Goal: Task Accomplishment & Management: Complete application form

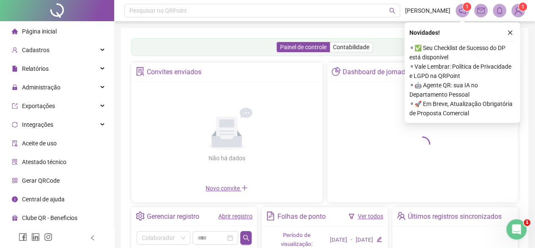
click at [209, 110] on icon "Não há dados" at bounding box center [227, 128] width 78 height 42
click at [228, 218] on link "Abrir registro" at bounding box center [235, 215] width 34 height 7
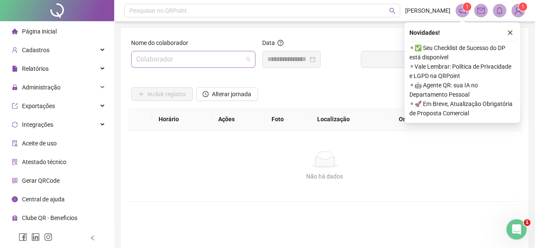
click at [170, 60] on input "search" at bounding box center [189, 59] width 107 height 16
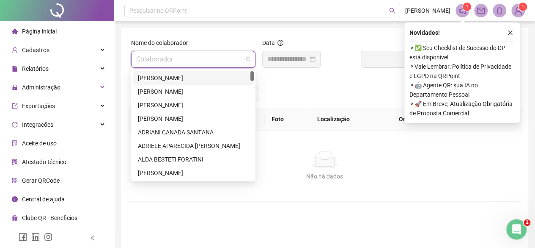
click at [176, 80] on div "[PERSON_NAME]" at bounding box center [193, 77] width 111 height 9
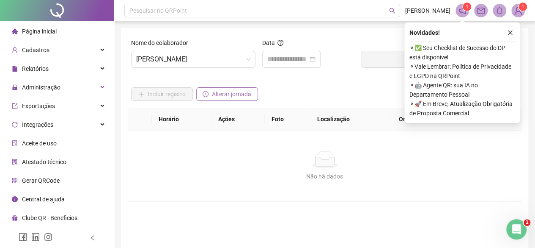
click at [228, 93] on span "Alterar jornada" at bounding box center [231, 93] width 39 height 9
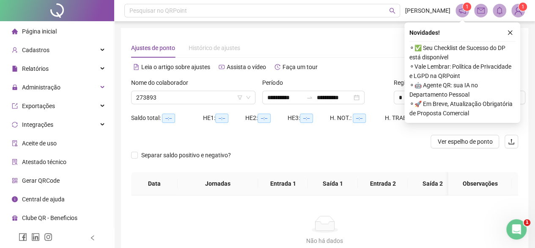
type input "**********"
click at [269, 94] on input "**********" at bounding box center [285, 97] width 36 height 9
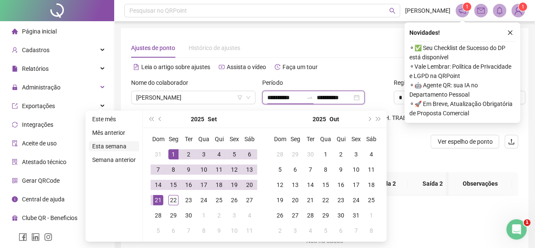
type input "**********"
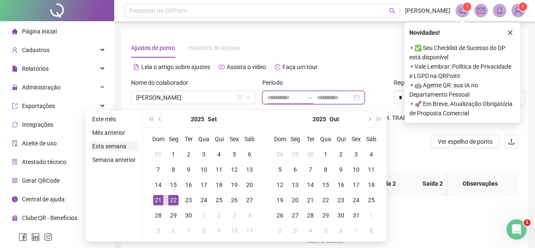
type input "**********"
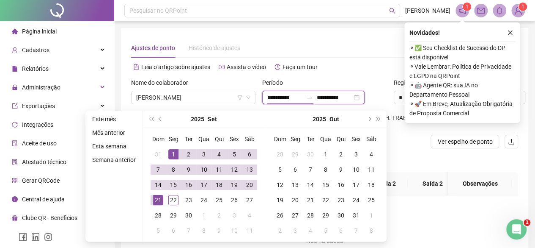
type input "**********"
click at [159, 121] on button "prev-year" at bounding box center [160, 118] width 9 height 17
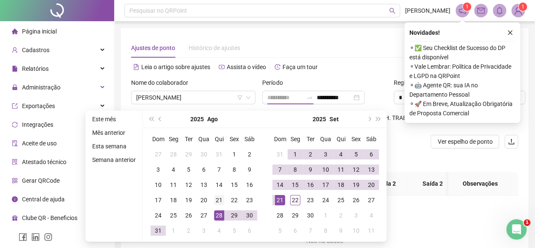
type input "**********"
click at [220, 197] on div "21" at bounding box center [219, 200] width 10 height 10
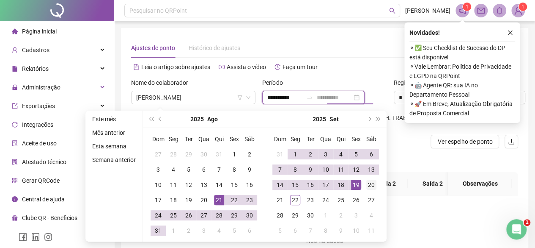
type input "**********"
click at [372, 183] on div "20" at bounding box center [371, 184] width 10 height 10
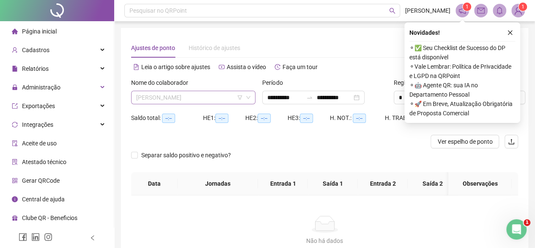
click at [141, 102] on span "[PERSON_NAME]" at bounding box center [193, 97] width 114 height 13
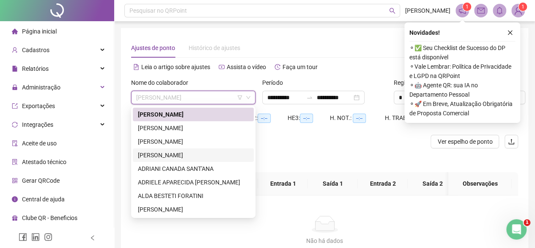
click at [156, 160] on div "[PERSON_NAME]" at bounding box center [193, 155] width 121 height 14
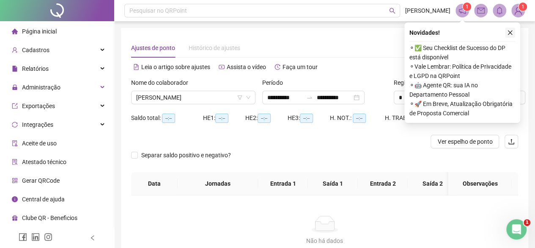
click at [509, 35] on icon "close" at bounding box center [510, 33] width 6 height 6
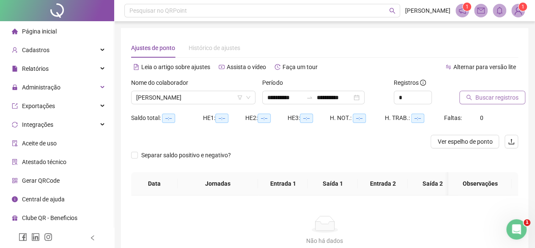
click at [509, 97] on span "Buscar registros" at bounding box center [497, 97] width 43 height 9
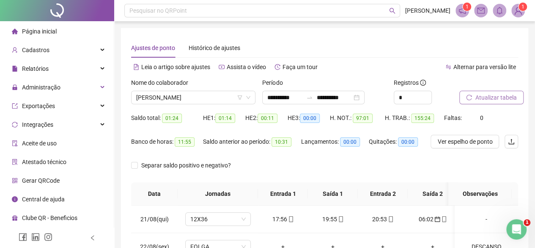
click at [191, 105] on div "Nome do colaborador [PERSON_NAME]" at bounding box center [193, 94] width 131 height 33
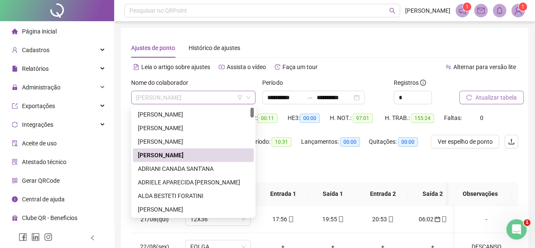
click at [182, 95] on span "[PERSON_NAME]" at bounding box center [193, 97] width 114 height 13
click at [179, 115] on div "[PERSON_NAME]" at bounding box center [193, 114] width 111 height 9
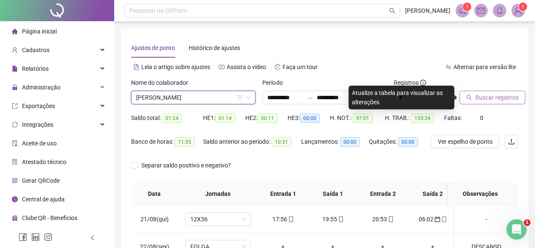
click at [466, 97] on icon "search" at bounding box center [469, 97] width 6 height 6
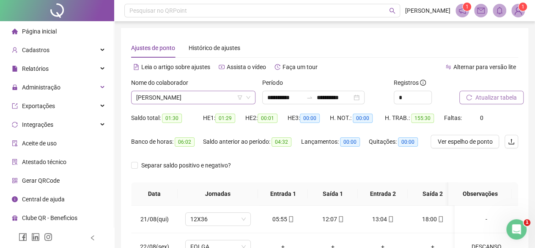
click at [174, 99] on span "[PERSON_NAME]" at bounding box center [193, 97] width 114 height 13
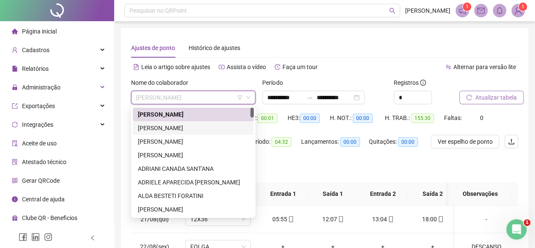
click at [178, 126] on div "[PERSON_NAME]" at bounding box center [193, 127] width 111 height 9
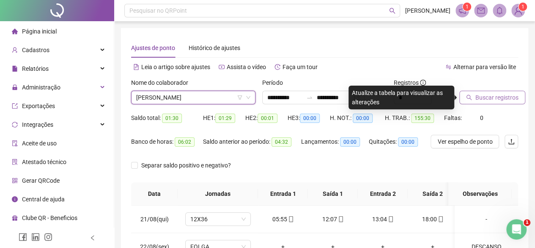
click at [469, 100] on icon "search" at bounding box center [469, 97] width 6 height 6
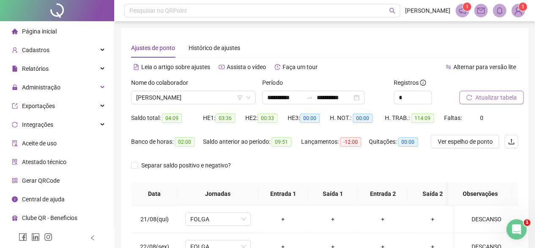
click at [163, 89] on div "Nome do colaborador" at bounding box center [193, 84] width 124 height 13
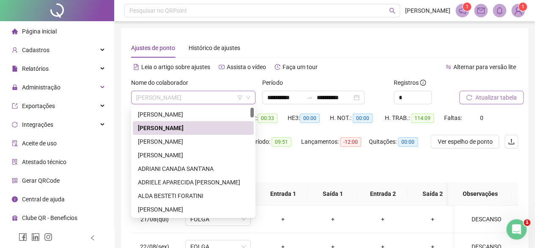
click at [183, 100] on span "[PERSON_NAME]" at bounding box center [193, 97] width 114 height 13
click at [179, 144] on div "[PERSON_NAME]" at bounding box center [193, 141] width 111 height 9
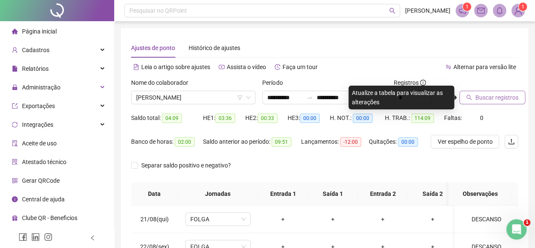
click at [475, 105] on div "Buscar registros" at bounding box center [489, 94] width 66 height 33
click at [468, 99] on icon "search" at bounding box center [469, 97] width 6 height 6
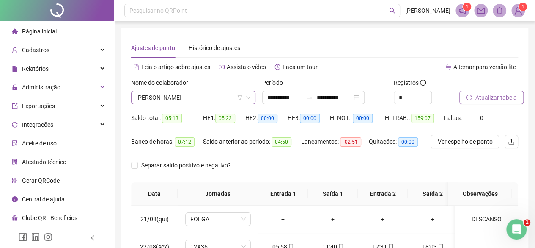
click at [169, 97] on span "[PERSON_NAME]" at bounding box center [193, 97] width 114 height 13
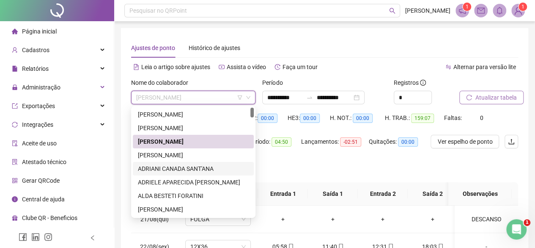
click at [172, 169] on div "ADRIANI CANADA SANT'ANA" at bounding box center [193, 168] width 111 height 9
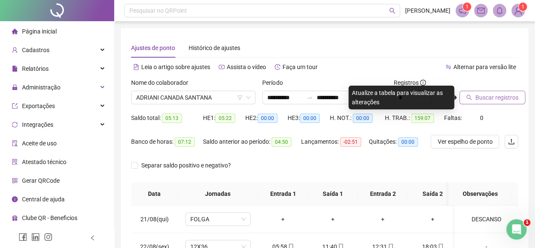
click at [475, 94] on button "Buscar registros" at bounding box center [493, 98] width 66 height 14
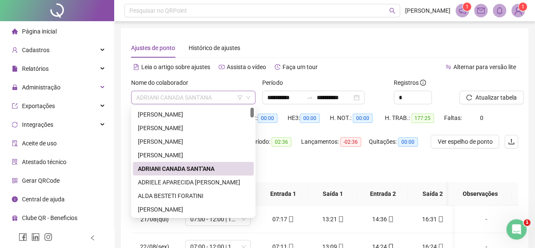
click at [157, 94] on span "ADRIANI CANADA SANT'ANA" at bounding box center [193, 97] width 114 height 13
click at [174, 182] on div "ADRIELE APARECIDA [PERSON_NAME]" at bounding box center [193, 181] width 111 height 9
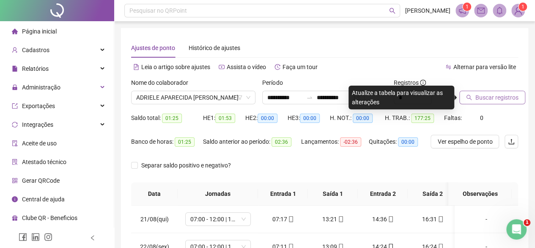
click at [462, 93] on button "Buscar registros" at bounding box center [493, 98] width 66 height 14
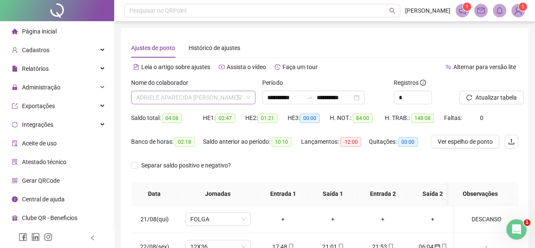
click at [171, 99] on span "ADRIELE APARECIDA [PERSON_NAME]" at bounding box center [193, 97] width 114 height 13
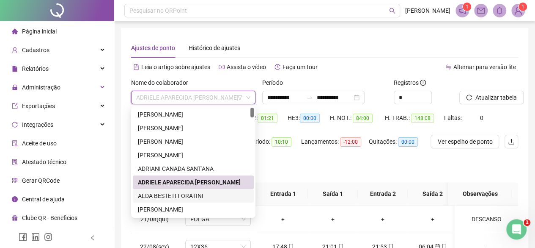
click at [182, 196] on div "ALDA BESTETI FORATINI" at bounding box center [193, 195] width 111 height 9
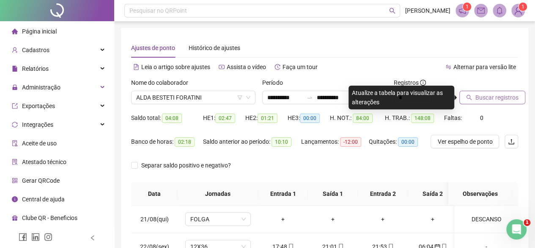
click at [477, 93] on span "Buscar registros" at bounding box center [497, 97] width 43 height 9
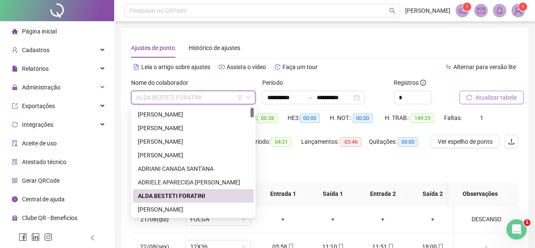
click at [172, 104] on input "search" at bounding box center [189, 97] width 107 height 13
click at [196, 206] on div "[PERSON_NAME]" at bounding box center [193, 208] width 111 height 9
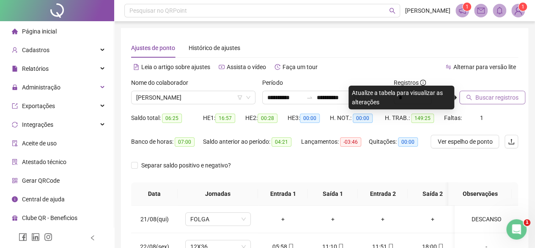
click at [499, 103] on button "Buscar registros" at bounding box center [493, 98] width 66 height 14
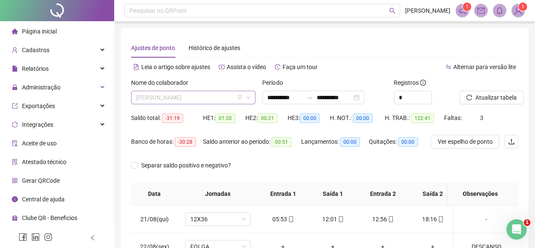
click at [152, 98] on span "[PERSON_NAME]" at bounding box center [193, 97] width 114 height 13
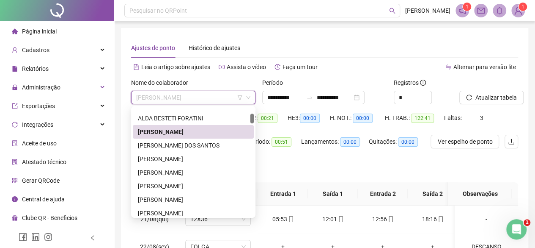
scroll to position [82, 0]
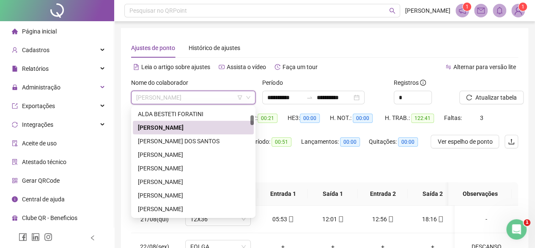
drag, startPoint x: 254, startPoint y: 114, endPoint x: 254, endPoint y: 121, distance: 7.6
click at [254, 121] on div at bounding box center [252, 120] width 3 height 10
click at [235, 140] on div "[PERSON_NAME] DOS SANTOS" at bounding box center [193, 140] width 111 height 9
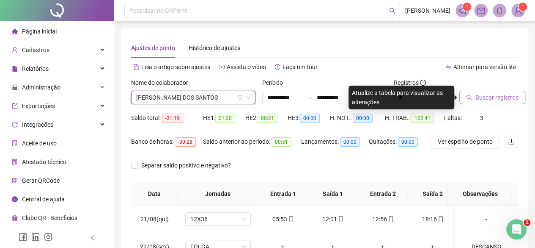
click at [515, 98] on span "Buscar registros" at bounding box center [497, 97] width 43 height 9
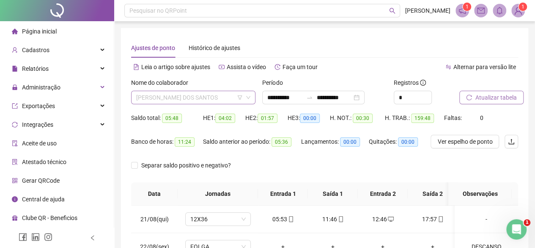
click at [188, 103] on span "[PERSON_NAME] DOS SANTOS" at bounding box center [193, 97] width 114 height 13
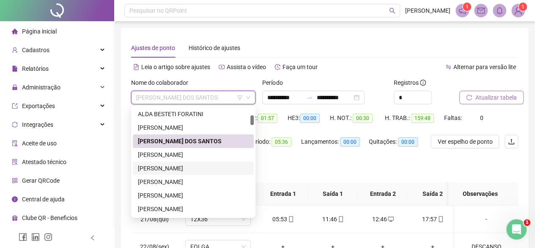
click at [180, 171] on div "[PERSON_NAME]" at bounding box center [193, 167] width 111 height 9
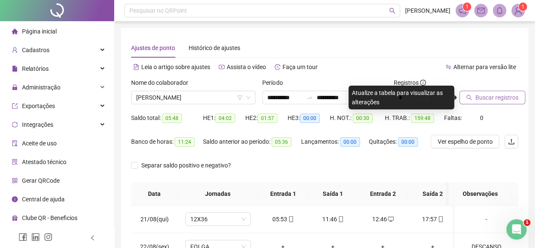
click at [498, 100] on span "Buscar registros" at bounding box center [497, 97] width 43 height 9
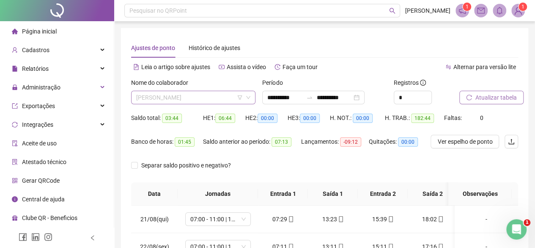
click at [159, 104] on div "[PERSON_NAME]" at bounding box center [193, 98] width 124 height 14
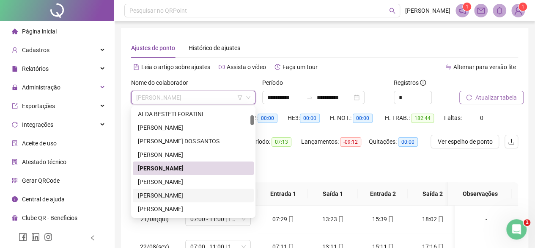
click at [171, 194] on div "[PERSON_NAME]" at bounding box center [193, 194] width 111 height 9
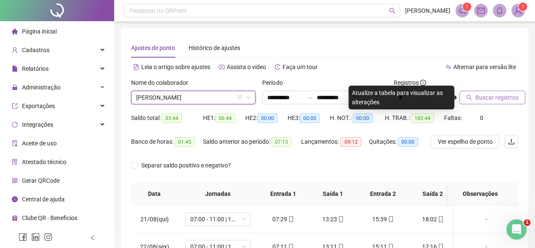
click at [477, 98] on span "Buscar registros" at bounding box center [497, 97] width 43 height 9
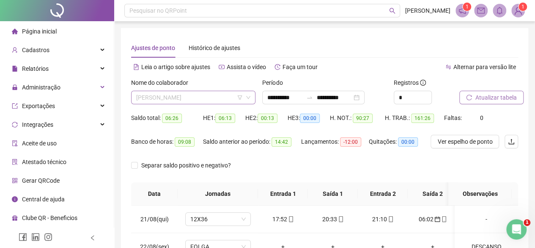
click at [152, 94] on span "[PERSON_NAME]" at bounding box center [193, 97] width 114 height 13
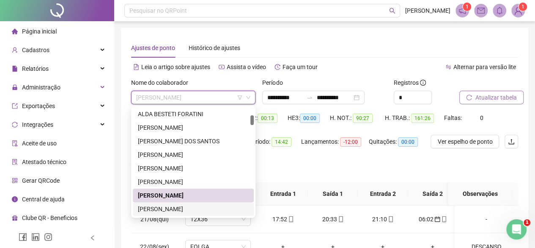
click at [181, 208] on div "[PERSON_NAME]" at bounding box center [193, 208] width 111 height 9
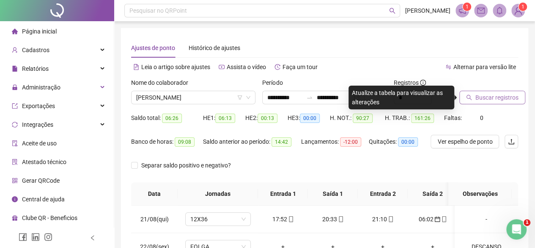
click at [471, 93] on button "Buscar registros" at bounding box center [493, 98] width 66 height 14
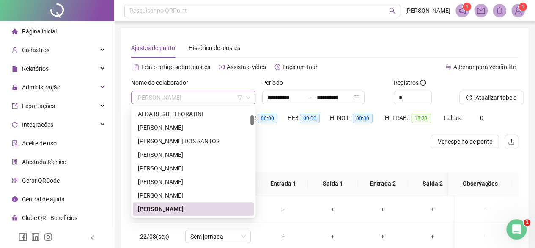
click at [165, 98] on span "[PERSON_NAME]" at bounding box center [193, 97] width 114 height 13
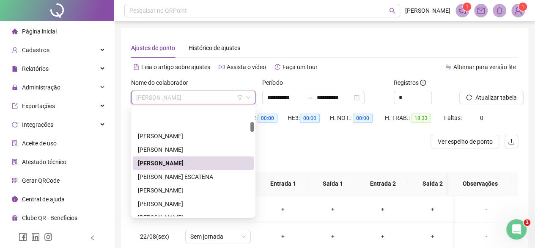
scroll to position [154, 0]
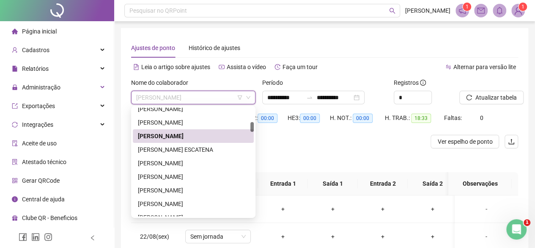
drag, startPoint x: 253, startPoint y: 121, endPoint x: 251, endPoint y: 127, distance: 7.1
click at [251, 127] on div at bounding box center [252, 127] width 3 height 10
click at [153, 148] on div "[PERSON_NAME] ESCATENA" at bounding box center [193, 149] width 111 height 9
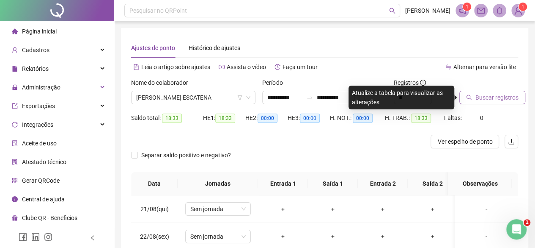
click at [476, 100] on span "Buscar registros" at bounding box center [497, 97] width 43 height 9
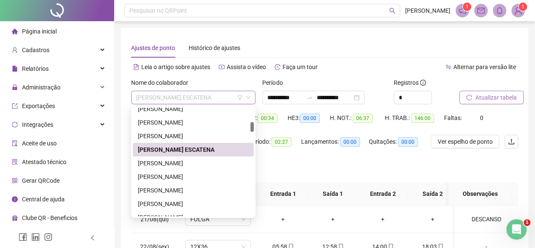
click at [187, 102] on span "[PERSON_NAME] ESCATENA" at bounding box center [193, 97] width 114 height 13
click at [177, 162] on div "[PERSON_NAME]" at bounding box center [193, 162] width 111 height 9
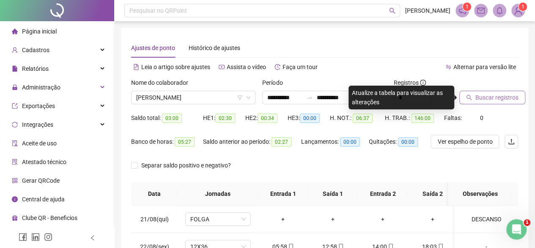
click at [511, 99] on span "Buscar registros" at bounding box center [497, 97] width 43 height 9
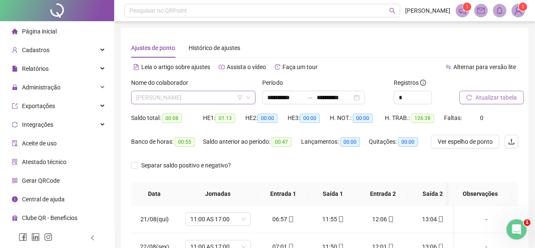
click at [173, 103] on span "[PERSON_NAME]" at bounding box center [193, 97] width 114 height 13
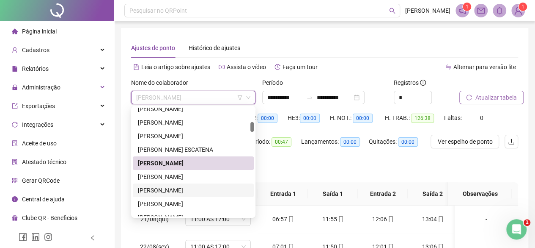
click at [177, 183] on div "[PERSON_NAME]" at bounding box center [193, 190] width 121 height 14
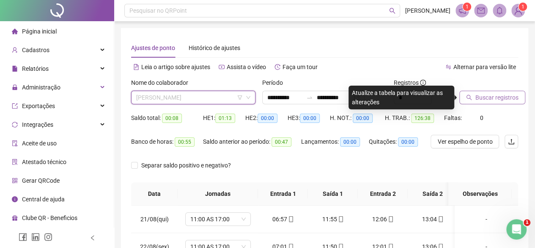
click at [151, 99] on span "[PERSON_NAME]" at bounding box center [193, 97] width 114 height 13
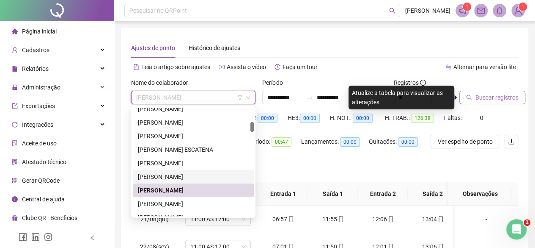
click at [160, 179] on div "[PERSON_NAME]" at bounding box center [193, 176] width 111 height 9
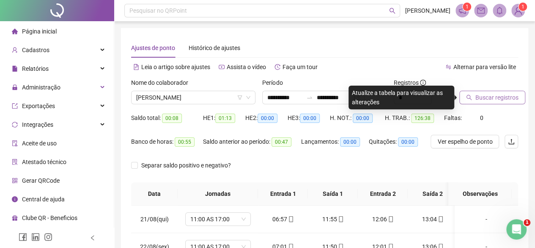
click at [474, 94] on button "Buscar registros" at bounding box center [493, 98] width 66 height 14
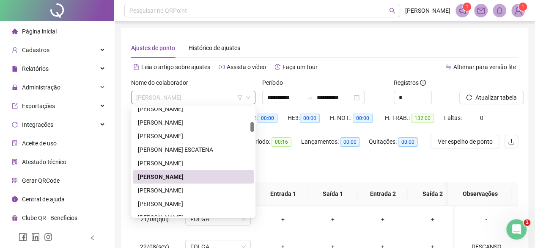
click at [188, 96] on span "[PERSON_NAME]" at bounding box center [193, 97] width 114 height 13
click at [170, 190] on div "[PERSON_NAME]" at bounding box center [193, 189] width 111 height 9
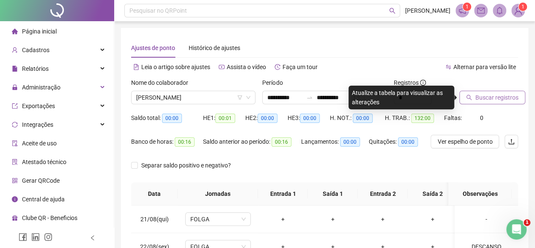
click at [473, 96] on button "Buscar registros" at bounding box center [493, 98] width 66 height 14
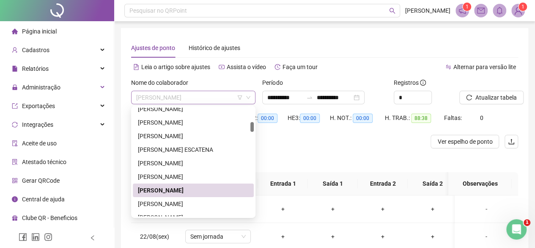
click at [205, 101] on span "[PERSON_NAME]" at bounding box center [193, 97] width 114 height 13
click at [205, 203] on div "[PERSON_NAME]" at bounding box center [193, 203] width 111 height 9
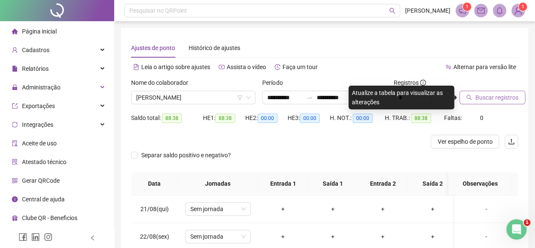
drag, startPoint x: 502, startPoint y: 106, endPoint x: 489, endPoint y: 95, distance: 16.8
click at [489, 95] on div "Buscar registros" at bounding box center [489, 94] width 66 height 33
click at [489, 95] on span "Buscar registros" at bounding box center [497, 97] width 43 height 9
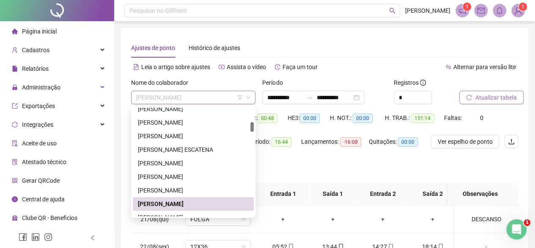
click at [153, 91] on div "[PERSON_NAME]" at bounding box center [193, 98] width 124 height 14
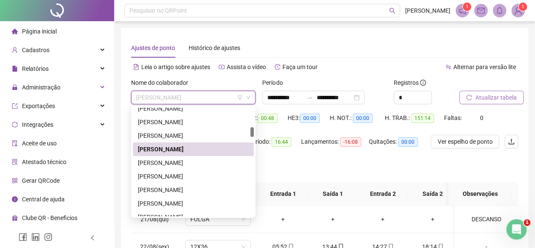
scroll to position [223, 0]
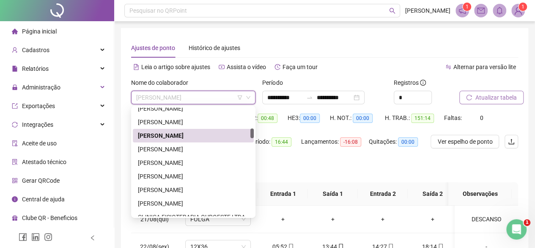
drag, startPoint x: 251, startPoint y: 129, endPoint x: 250, endPoint y: 135, distance: 6.6
click at [250, 135] on div "[PERSON_NAME] [PERSON_NAME] [PERSON_NAME] [PERSON_NAME] CLINICA FISIOTERAPIA OU…" at bounding box center [193, 161] width 121 height 108
click at [166, 149] on div "[PERSON_NAME]" at bounding box center [193, 148] width 111 height 9
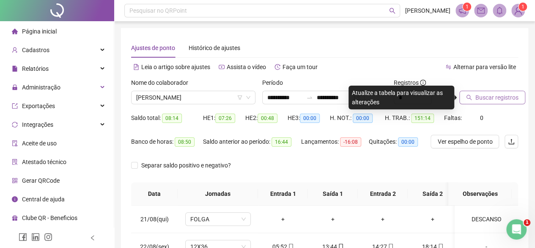
click at [474, 95] on button "Buscar registros" at bounding box center [493, 98] width 66 height 14
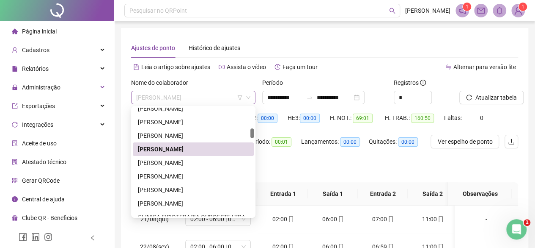
click at [163, 98] on span "[PERSON_NAME]" at bounding box center [193, 97] width 114 height 13
click at [178, 166] on div "[PERSON_NAME]" at bounding box center [193, 162] width 111 height 9
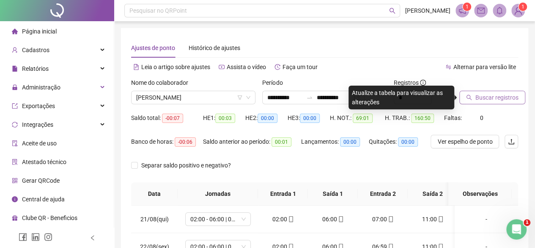
click at [483, 101] on span "Buscar registros" at bounding box center [497, 97] width 43 height 9
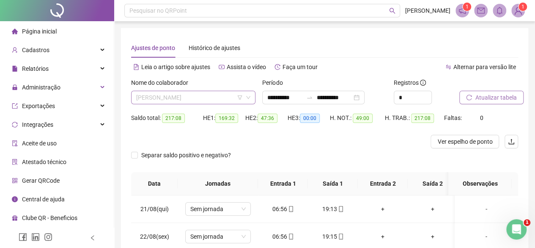
click at [204, 95] on span "[PERSON_NAME]" at bounding box center [193, 97] width 114 height 13
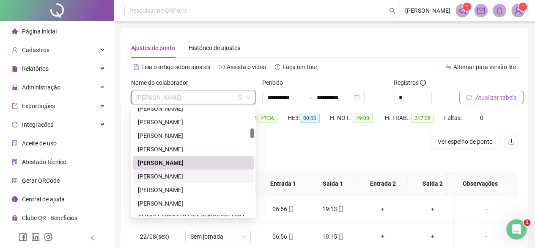
click at [163, 176] on div "[PERSON_NAME]" at bounding box center [193, 175] width 111 height 9
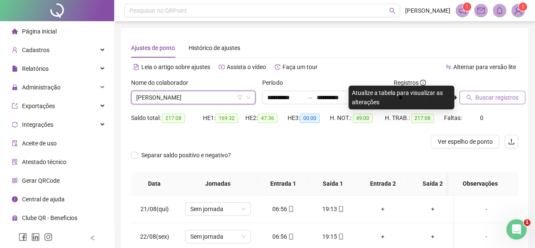
click at [482, 101] on span "Buscar registros" at bounding box center [497, 97] width 43 height 9
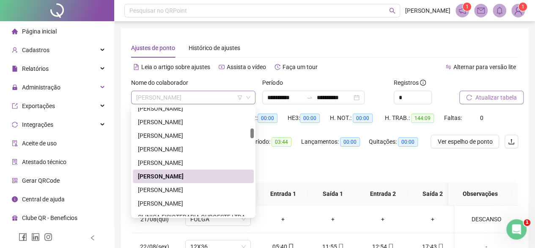
click at [134, 92] on div "[PERSON_NAME]" at bounding box center [193, 98] width 124 height 14
click at [168, 188] on div "[PERSON_NAME]" at bounding box center [193, 189] width 111 height 9
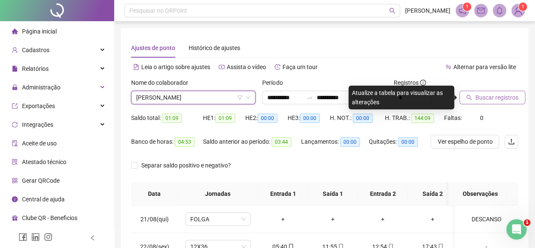
click at [467, 96] on icon "search" at bounding box center [469, 97] width 6 height 6
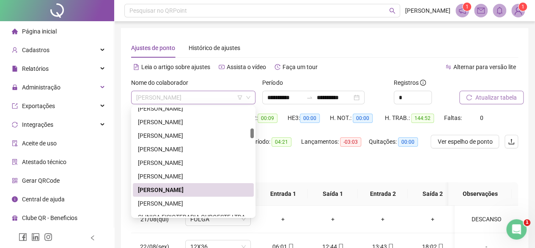
click at [147, 94] on span "[PERSON_NAME]" at bounding box center [193, 97] width 114 height 13
click at [151, 199] on div "[PERSON_NAME]" at bounding box center [193, 202] width 111 height 9
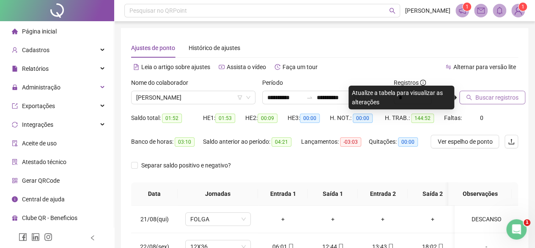
click at [471, 97] on icon "search" at bounding box center [469, 97] width 6 height 6
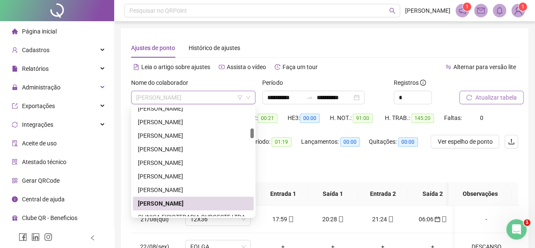
click at [160, 100] on span "[PERSON_NAME]" at bounding box center [193, 97] width 114 height 13
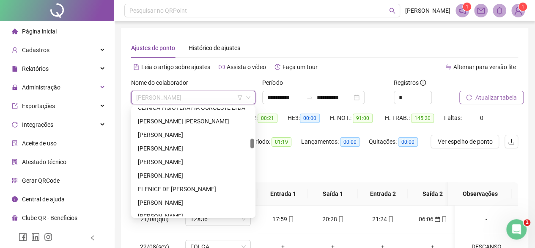
scroll to position [295, 0]
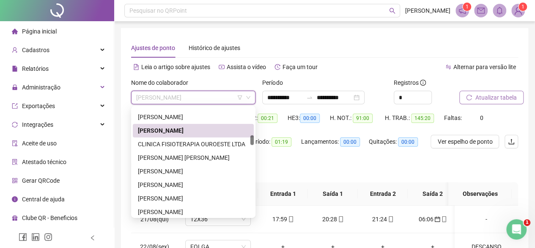
drag, startPoint x: 251, startPoint y: 132, endPoint x: 252, endPoint y: 138, distance: 6.8
click at [252, 138] on div at bounding box center [252, 140] width 3 height 10
click at [197, 173] on div "[PERSON_NAME]" at bounding box center [193, 170] width 111 height 9
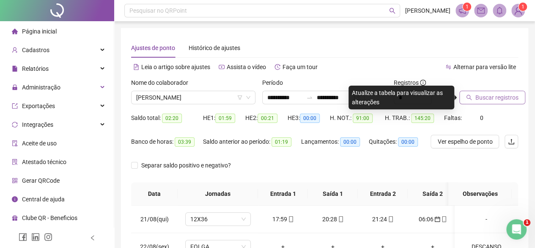
click at [497, 94] on span "Buscar registros" at bounding box center [497, 97] width 43 height 9
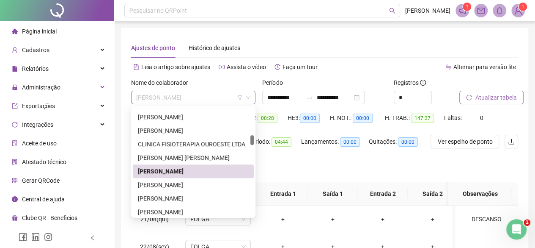
click at [188, 95] on span "[PERSON_NAME]" at bounding box center [193, 97] width 114 height 13
click at [165, 182] on div "[PERSON_NAME]" at bounding box center [193, 184] width 111 height 9
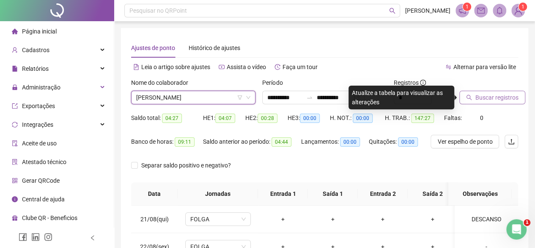
click at [165, 182] on th "Data" at bounding box center [154, 193] width 47 height 23
click at [463, 101] on button "Buscar registros" at bounding box center [493, 98] width 66 height 14
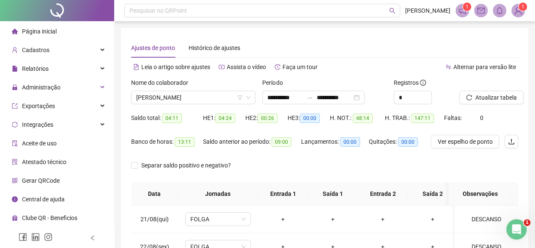
click at [199, 85] on div "Nome do colaborador" at bounding box center [193, 84] width 124 height 13
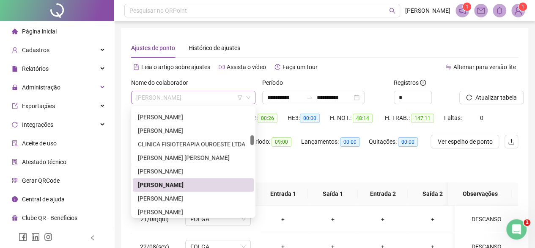
click at [195, 92] on span "[PERSON_NAME]" at bounding box center [193, 97] width 114 height 13
click at [165, 196] on div "[PERSON_NAME]" at bounding box center [193, 197] width 111 height 9
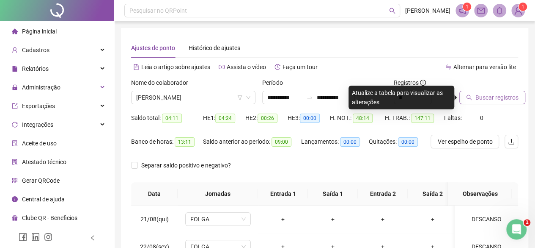
click at [478, 95] on span "Buscar registros" at bounding box center [497, 97] width 43 height 9
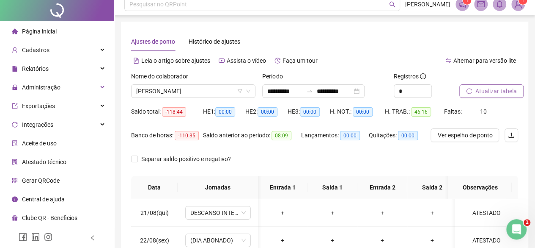
scroll to position [0, 0]
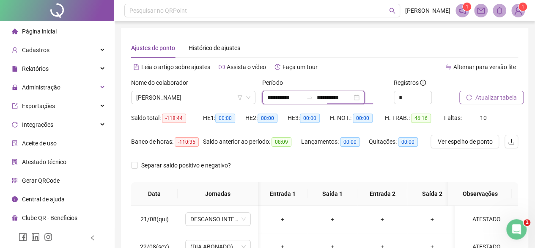
click at [331, 93] on input "**********" at bounding box center [335, 97] width 36 height 9
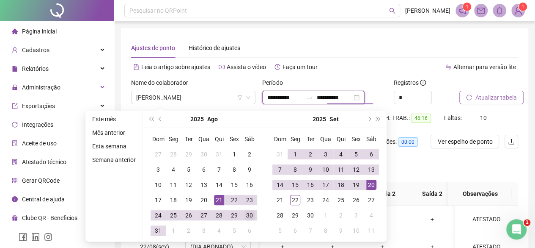
type input "**********"
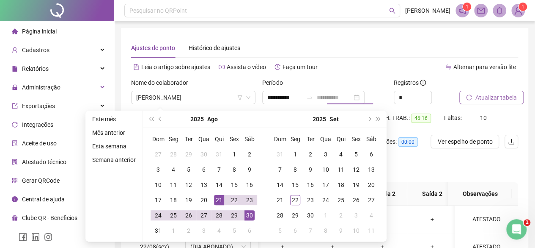
click at [250, 218] on div "30" at bounding box center [250, 215] width 10 height 10
type input "**********"
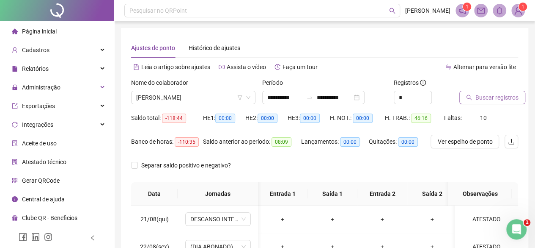
click at [494, 100] on span "Buscar registros" at bounding box center [497, 97] width 43 height 9
click at [336, 95] on input "**********" at bounding box center [335, 97] width 36 height 9
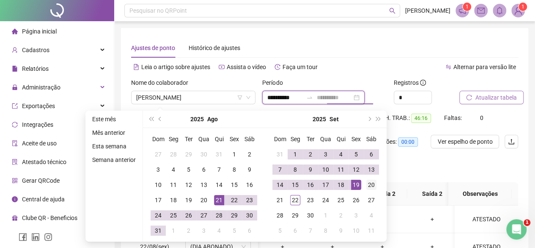
type input "**********"
click at [372, 187] on div "20" at bounding box center [371, 184] width 10 height 10
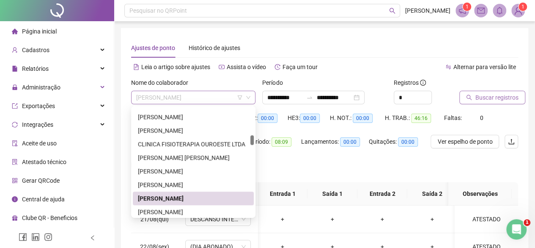
click at [169, 98] on span "[PERSON_NAME]" at bounding box center [193, 97] width 114 height 13
click at [171, 210] on div "[PERSON_NAME]" at bounding box center [193, 211] width 111 height 9
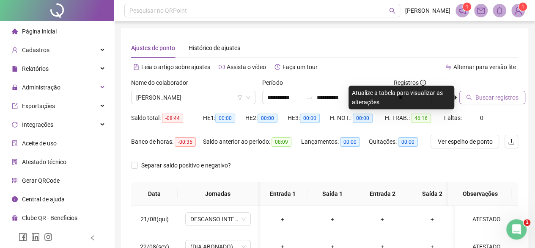
click at [471, 92] on button "Buscar registros" at bounding box center [493, 98] width 66 height 14
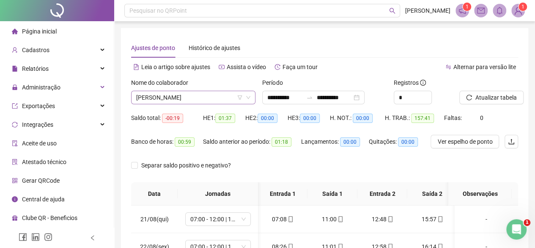
scroll to position [298, 0]
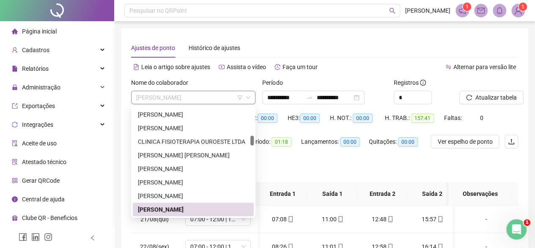
click at [163, 96] on span "[PERSON_NAME]" at bounding box center [193, 97] width 114 height 13
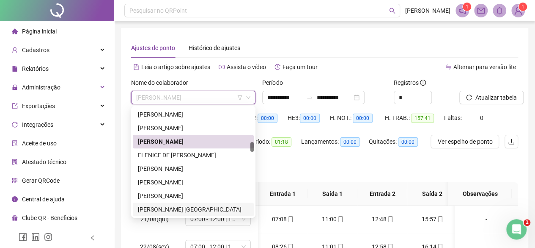
scroll to position [379, 0]
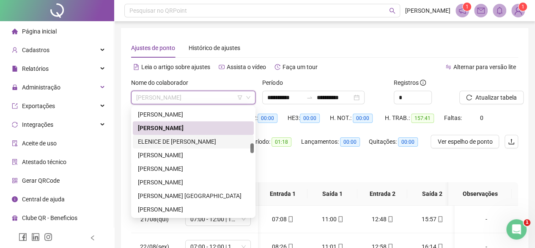
click at [178, 136] on div "ELENICE DE [PERSON_NAME]" at bounding box center [193, 142] width 121 height 14
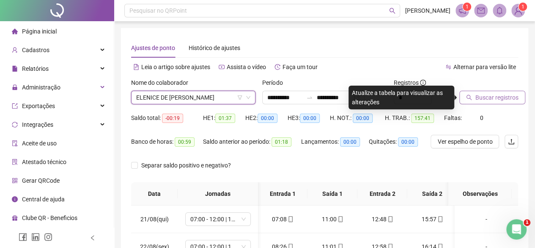
click at [477, 100] on span "Buscar registros" at bounding box center [497, 97] width 43 height 9
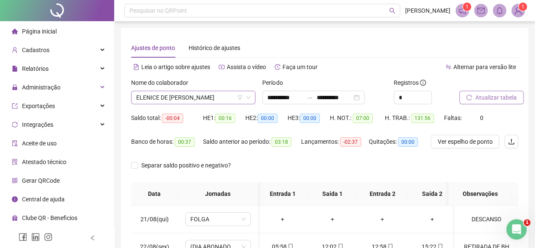
click at [171, 99] on span "ELENICE DE [PERSON_NAME]" at bounding box center [193, 97] width 114 height 13
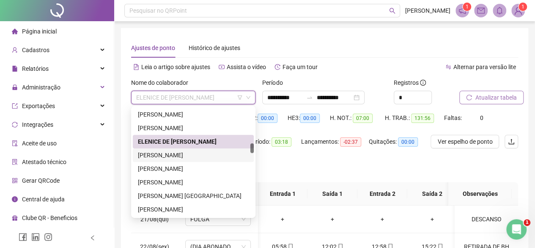
click at [159, 157] on div "[PERSON_NAME]" at bounding box center [193, 154] width 111 height 9
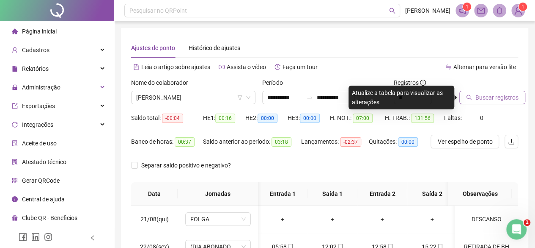
click at [492, 95] on span "Buscar registros" at bounding box center [497, 97] width 43 height 9
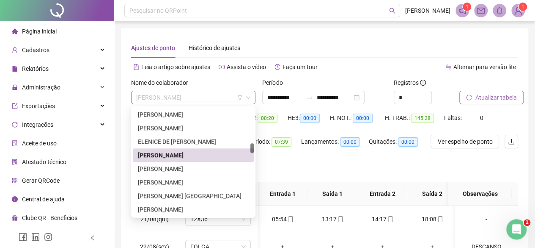
click at [157, 98] on span "[PERSON_NAME]" at bounding box center [193, 97] width 114 height 13
click at [169, 170] on div "[PERSON_NAME]" at bounding box center [193, 168] width 111 height 9
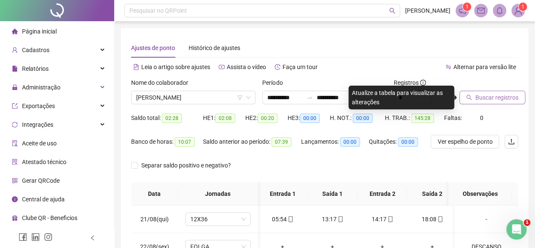
click at [474, 102] on button "Buscar registros" at bounding box center [493, 98] width 66 height 14
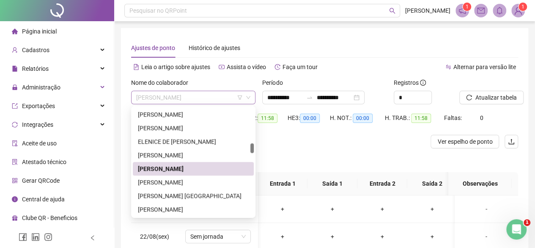
click at [186, 97] on span "[PERSON_NAME]" at bounding box center [193, 97] width 114 height 13
click at [196, 182] on div "[PERSON_NAME]" at bounding box center [193, 181] width 111 height 9
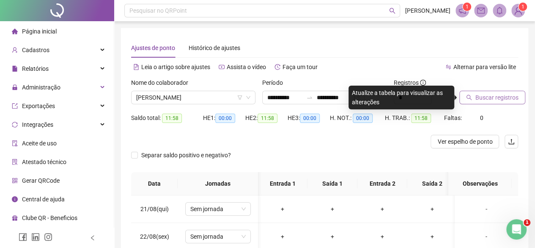
click at [479, 101] on span "Buscar registros" at bounding box center [497, 97] width 43 height 9
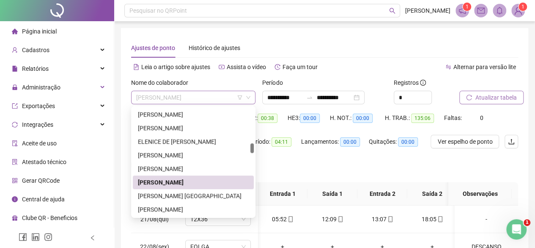
click at [201, 99] on span "[PERSON_NAME]" at bounding box center [193, 97] width 114 height 13
click at [163, 207] on div "[PERSON_NAME]" at bounding box center [193, 208] width 111 height 9
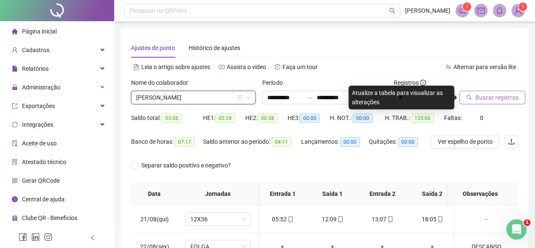
click at [247, 99] on icon "down" at bounding box center [248, 97] width 5 height 5
click at [249, 97] on icon "down" at bounding box center [248, 97] width 5 height 5
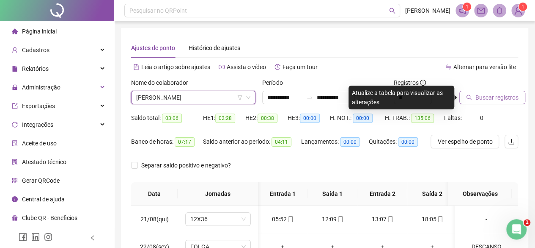
click at [249, 97] on icon "down" at bounding box center [248, 97] width 5 height 5
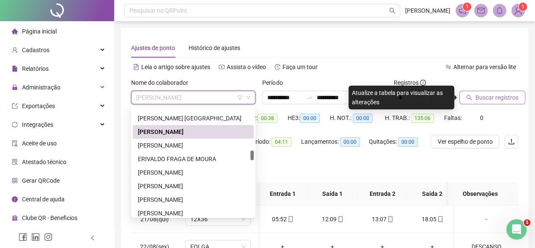
scroll to position [461, 0]
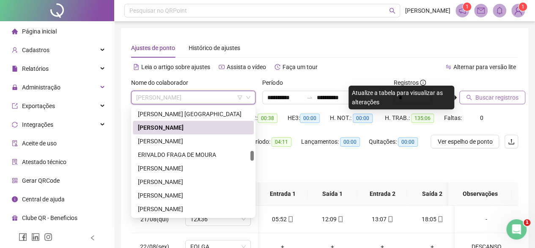
drag, startPoint x: 252, startPoint y: 148, endPoint x: 253, endPoint y: 156, distance: 7.6
click at [253, 156] on div at bounding box center [252, 156] width 3 height 10
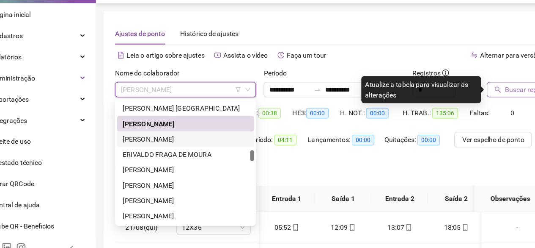
click at [221, 143] on div "[PERSON_NAME]" at bounding box center [193, 140] width 111 height 9
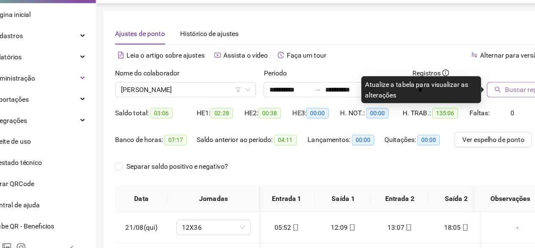
click at [472, 96] on icon "search" at bounding box center [469, 97] width 6 height 6
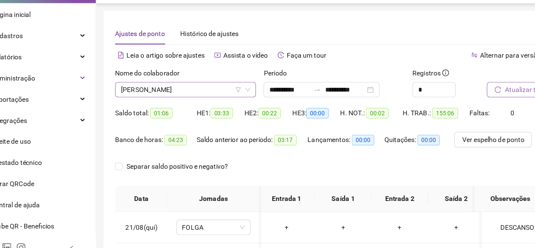
click at [182, 100] on span "[PERSON_NAME]" at bounding box center [193, 97] width 114 height 13
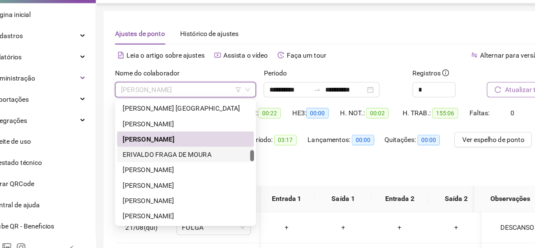
click at [168, 155] on div "ERIVALDO FRAGA DE MOURA" at bounding box center [193, 154] width 111 height 9
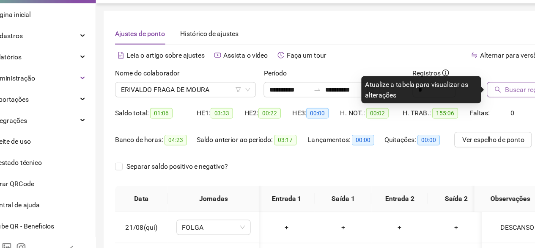
click at [468, 93] on button "Buscar registros" at bounding box center [493, 98] width 66 height 14
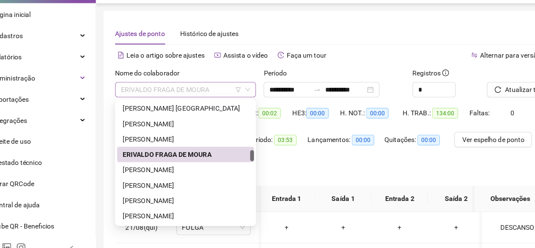
click at [169, 103] on span "ERIVALDO FRAGA DE MOURA" at bounding box center [193, 97] width 114 height 13
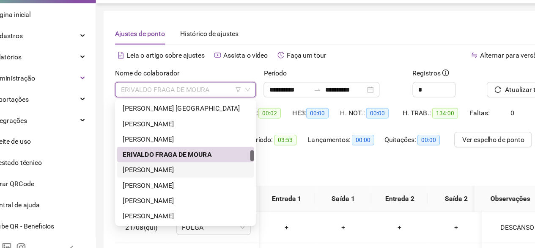
click at [168, 168] on div "[PERSON_NAME]" at bounding box center [193, 167] width 111 height 9
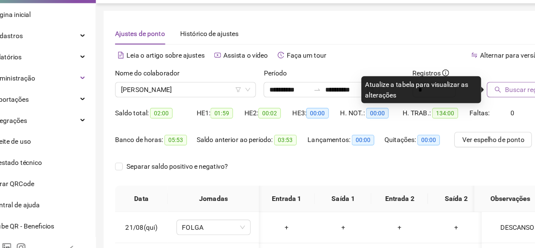
click at [467, 94] on button "Buscar registros" at bounding box center [493, 98] width 66 height 14
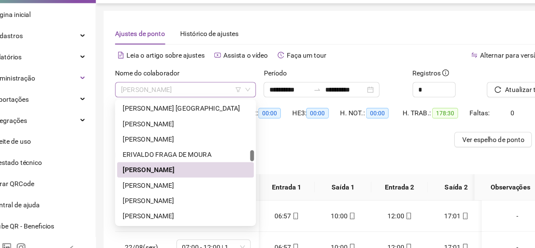
click at [173, 95] on span "[PERSON_NAME]" at bounding box center [193, 97] width 114 height 13
click at [169, 183] on div "[PERSON_NAME]" at bounding box center [193, 181] width 111 height 9
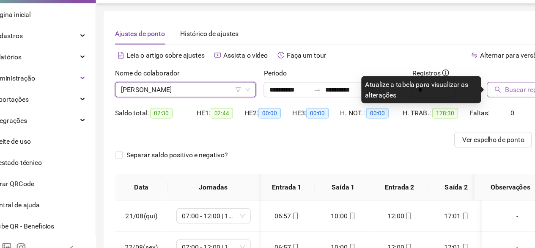
click at [471, 94] on button "Buscar registros" at bounding box center [493, 98] width 66 height 14
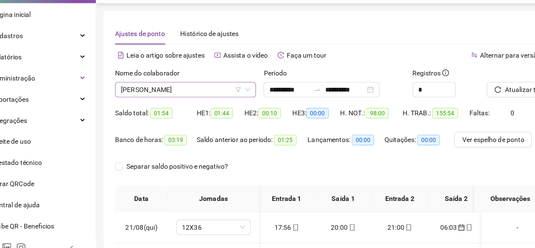
click at [156, 96] on span "[PERSON_NAME]" at bounding box center [193, 97] width 114 height 13
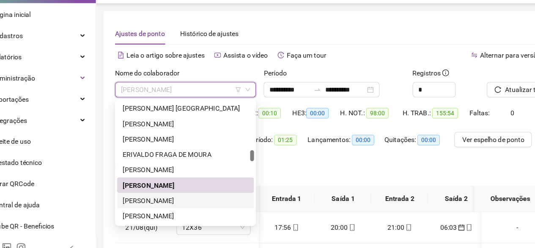
click at [160, 194] on div "[PERSON_NAME]" at bounding box center [193, 194] width 111 height 9
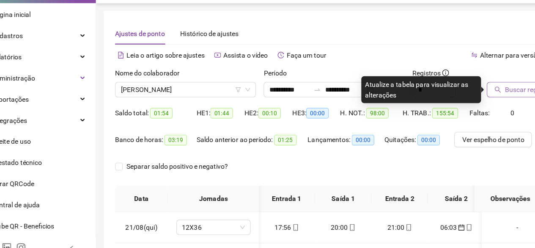
click at [478, 95] on span "Buscar registros" at bounding box center [497, 97] width 43 height 9
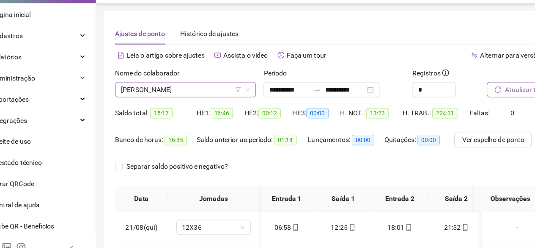
click at [182, 99] on span "[PERSON_NAME]" at bounding box center [193, 97] width 114 height 13
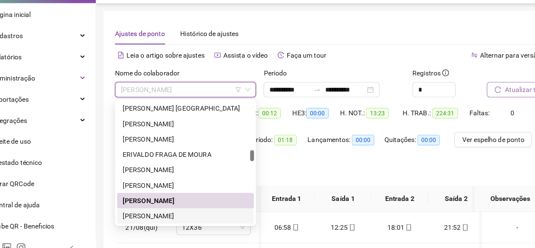
click at [190, 203] on div "[PERSON_NAME]" at bounding box center [193, 209] width 121 height 14
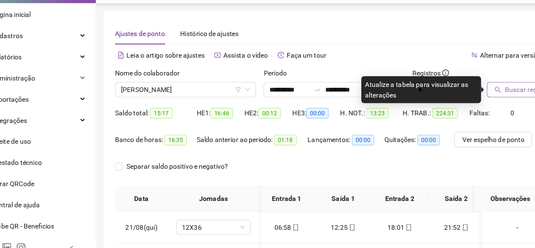
click at [479, 94] on span "Buscar registros" at bounding box center [497, 97] width 43 height 9
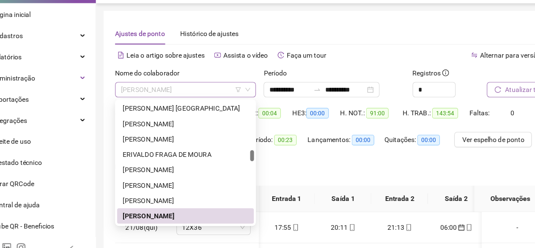
click at [180, 95] on span "[PERSON_NAME]" at bounding box center [193, 97] width 114 height 13
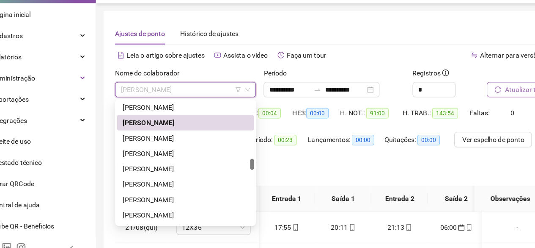
scroll to position [543, 0]
drag, startPoint x: 252, startPoint y: 156, endPoint x: 252, endPoint y: 164, distance: 7.6
click at [252, 164] on div at bounding box center [252, 163] width 3 height 10
click at [185, 139] on div "[PERSON_NAME]" at bounding box center [193, 139] width 111 height 9
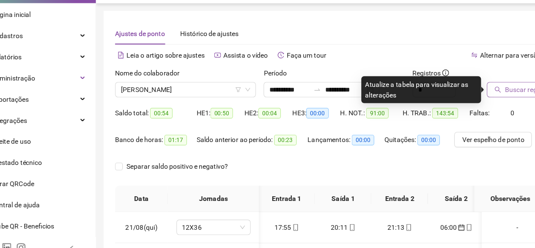
click at [479, 96] on span "Buscar registros" at bounding box center [497, 97] width 43 height 9
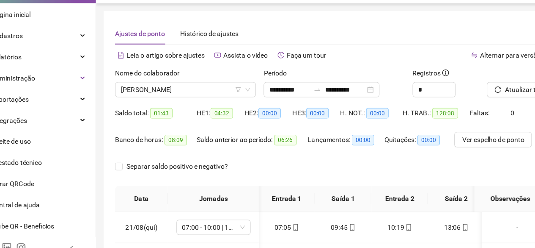
click at [166, 105] on div "Nome do colaborador [PERSON_NAME]" at bounding box center [193, 94] width 131 height 33
click at [166, 99] on span "[PERSON_NAME]" at bounding box center [193, 97] width 114 height 13
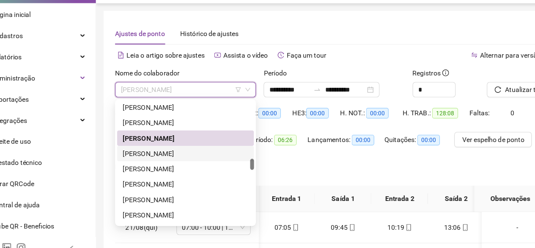
click at [172, 149] on div "[PERSON_NAME]" at bounding box center [193, 153] width 111 height 9
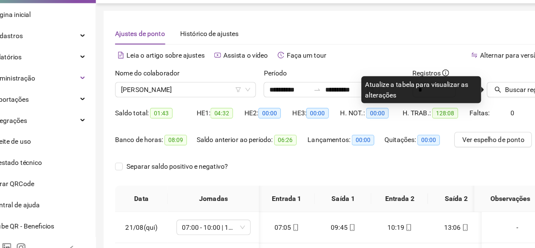
click at [471, 96] on icon "search" at bounding box center [469, 97] width 6 height 6
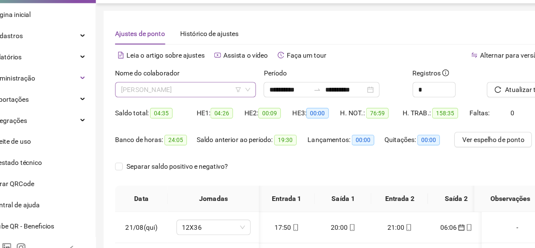
click at [145, 95] on span "[PERSON_NAME]" at bounding box center [193, 97] width 114 height 13
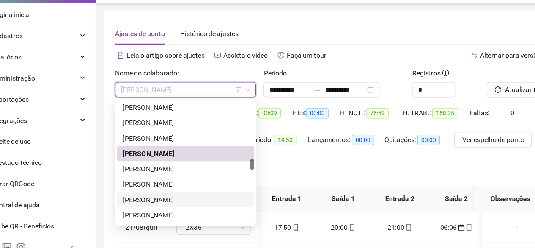
click at [161, 195] on div "[PERSON_NAME]" at bounding box center [193, 194] width 111 height 9
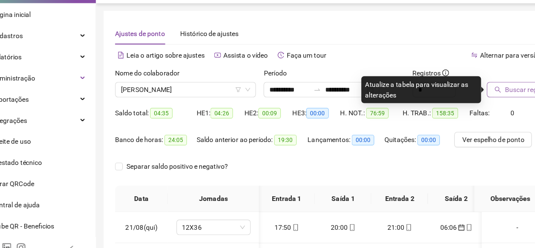
click at [488, 100] on span "Buscar registros" at bounding box center [497, 97] width 43 height 9
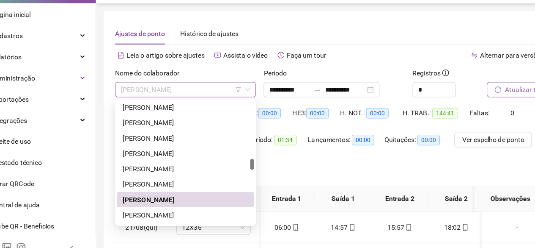
click at [145, 99] on span "[PERSON_NAME]" at bounding box center [193, 97] width 114 height 13
click at [160, 207] on div "[PERSON_NAME]" at bounding box center [193, 207] width 111 height 9
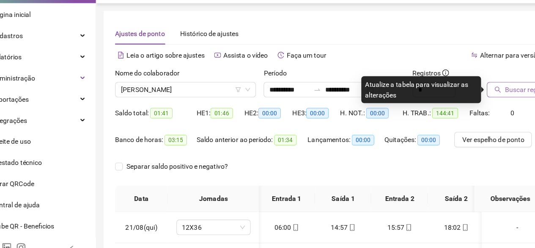
click at [479, 93] on span "Buscar registros" at bounding box center [497, 97] width 43 height 9
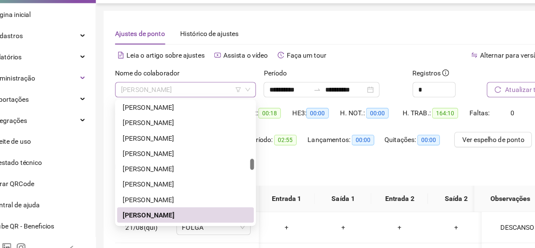
click at [218, 101] on span "[PERSON_NAME]" at bounding box center [193, 97] width 114 height 13
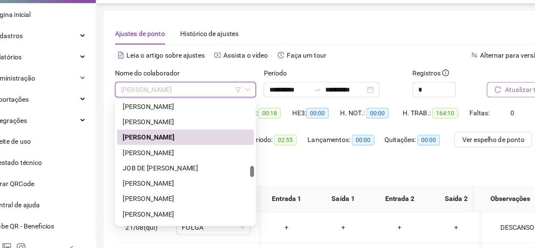
scroll to position [620, 0]
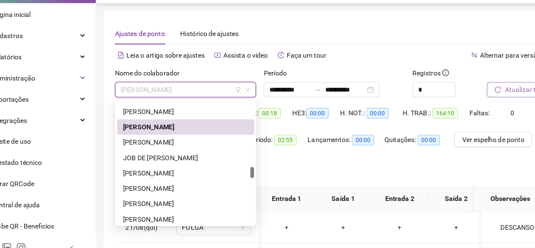
drag, startPoint x: 252, startPoint y: 165, endPoint x: 252, endPoint y: 171, distance: 6.8
click at [252, 171] on div at bounding box center [252, 170] width 3 height 10
click at [211, 144] on div "[PERSON_NAME]" at bounding box center [193, 143] width 111 height 9
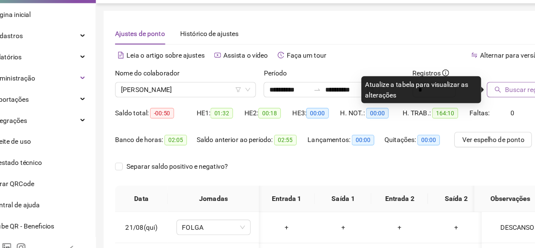
click at [475, 102] on button "Buscar registros" at bounding box center [493, 98] width 66 height 14
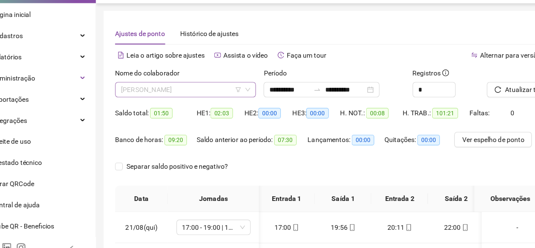
click at [204, 99] on span "[PERSON_NAME]" at bounding box center [193, 97] width 114 height 13
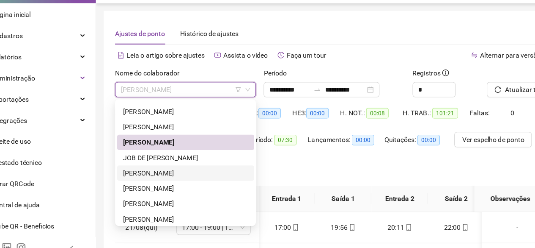
click at [168, 170] on div "[PERSON_NAME]" at bounding box center [193, 170] width 111 height 9
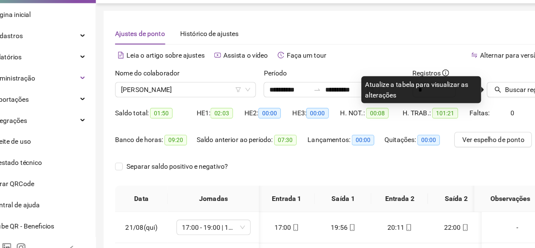
click at [469, 95] on icon "search" at bounding box center [469, 97] width 6 height 6
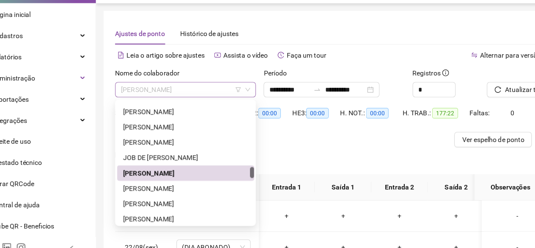
click at [223, 99] on span "[PERSON_NAME]" at bounding box center [193, 97] width 114 height 13
click at [182, 189] on div "[PERSON_NAME]" at bounding box center [193, 185] width 121 height 14
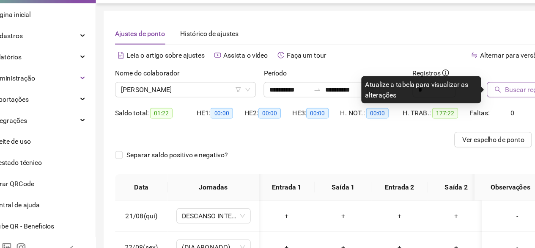
click at [482, 99] on span "Buscar registros" at bounding box center [497, 97] width 43 height 9
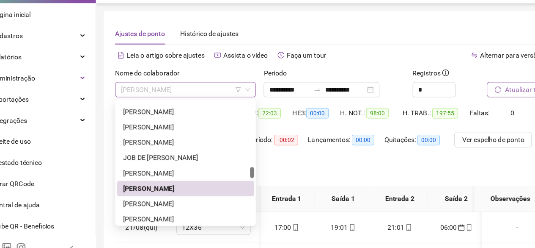
click at [198, 102] on span "[PERSON_NAME]" at bounding box center [193, 97] width 114 height 13
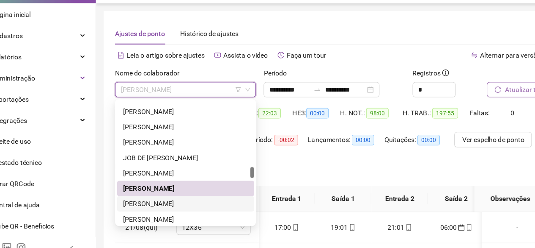
click at [187, 195] on div "[PERSON_NAME]" at bounding box center [193, 197] width 111 height 9
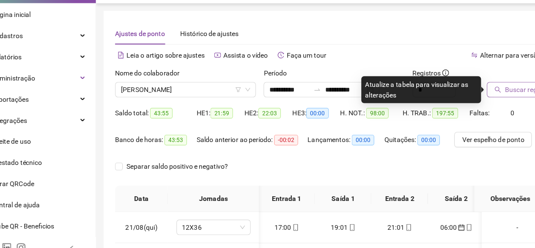
click at [469, 99] on icon "search" at bounding box center [469, 97] width 6 height 6
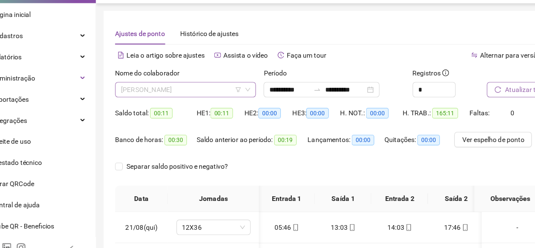
click at [173, 102] on span "[PERSON_NAME]" at bounding box center [193, 97] width 114 height 13
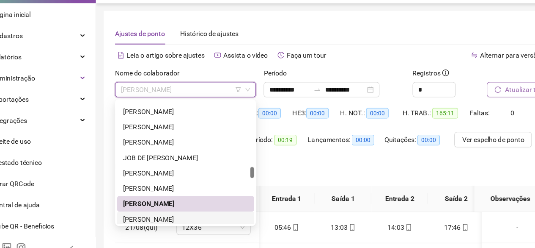
click at [189, 213] on div "[PERSON_NAME]" at bounding box center [193, 211] width 111 height 9
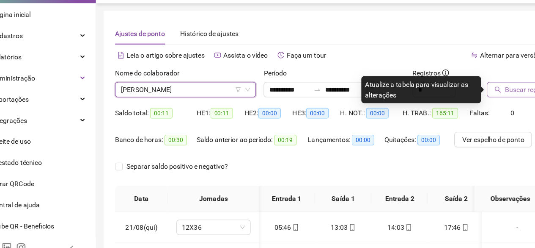
click at [478, 99] on span "Buscar registros" at bounding box center [497, 97] width 43 height 9
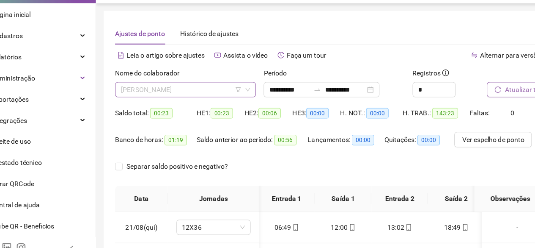
scroll to position [623, 0]
click at [185, 99] on span "[PERSON_NAME]" at bounding box center [193, 97] width 114 height 13
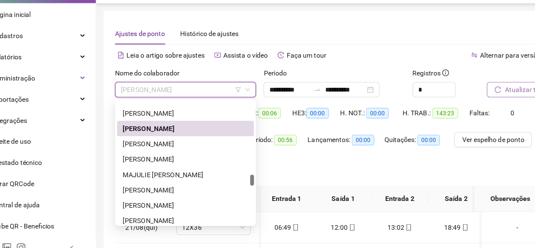
scroll to position [696, 0]
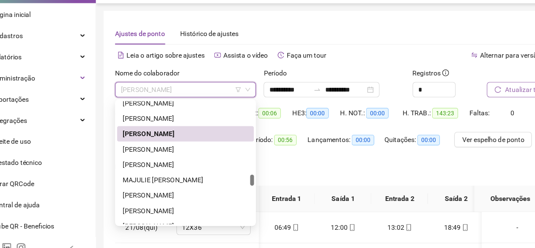
drag, startPoint x: 253, startPoint y: 167, endPoint x: 253, endPoint y: 174, distance: 6.8
click at [253, 174] on div at bounding box center [252, 177] width 3 height 10
click at [164, 149] on div "[PERSON_NAME]" at bounding box center [193, 149] width 111 height 9
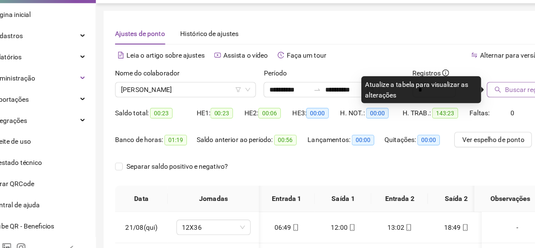
click at [476, 99] on span "Buscar registros" at bounding box center [497, 97] width 43 height 9
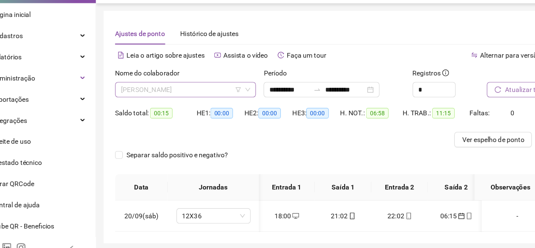
click at [148, 96] on span "[PERSON_NAME]" at bounding box center [193, 97] width 114 height 13
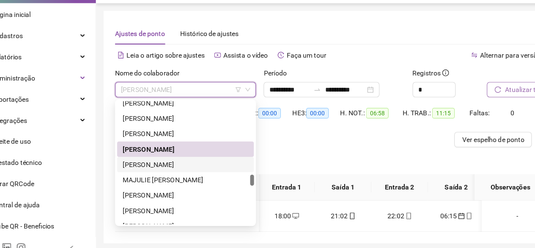
click at [154, 163] on div "[PERSON_NAME]" at bounding box center [193, 163] width 111 height 9
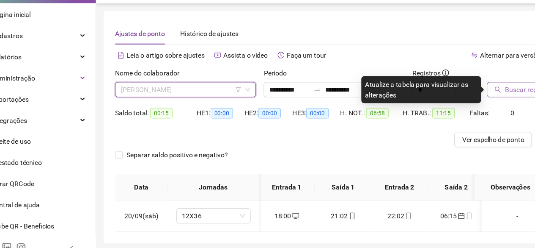
click at [155, 99] on span "[PERSON_NAME]" at bounding box center [193, 97] width 114 height 13
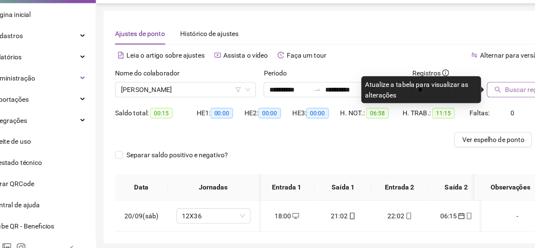
click at [488, 91] on button "Buscar registros" at bounding box center [493, 98] width 66 height 14
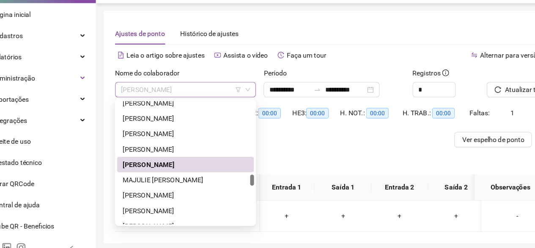
click at [174, 95] on span "[PERSON_NAME]" at bounding box center [193, 97] width 114 height 13
click at [161, 178] on div "MAJULIE [PERSON_NAME]" at bounding box center [193, 176] width 111 height 9
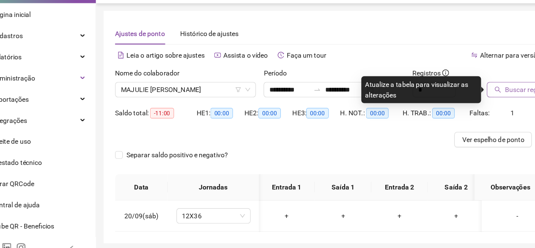
click at [486, 100] on span "Buscar registros" at bounding box center [497, 97] width 43 height 9
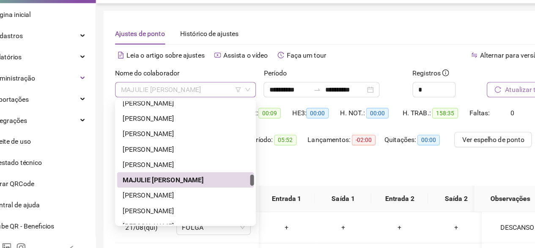
click at [185, 93] on span "MAJULIE [PERSON_NAME]" at bounding box center [193, 97] width 114 height 13
click at [160, 186] on div "[PERSON_NAME]" at bounding box center [193, 190] width 111 height 9
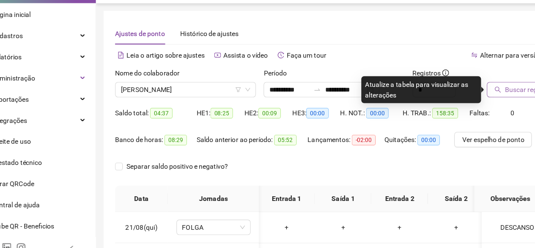
drag, startPoint x: 482, startPoint y: 91, endPoint x: 482, endPoint y: 102, distance: 11.4
click at [482, 102] on button "Buscar registros" at bounding box center [493, 98] width 66 height 14
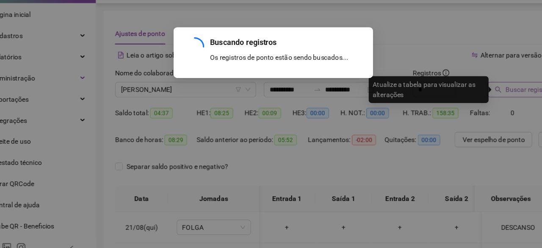
click at [482, 102] on div "Buscando registros Os registros de ponto estão sendo buscados... OK" at bounding box center [271, 124] width 542 height 248
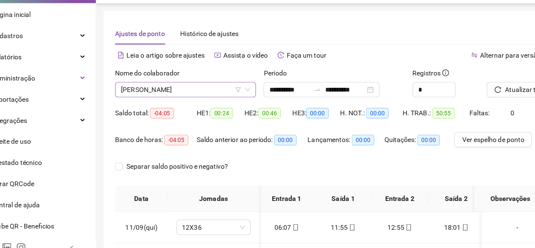
click at [193, 101] on span "[PERSON_NAME]" at bounding box center [193, 97] width 114 height 13
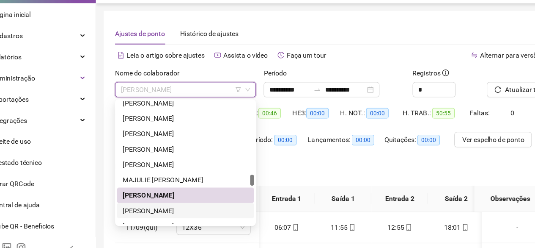
click at [187, 204] on div "[PERSON_NAME]" at bounding box center [193, 203] width 111 height 9
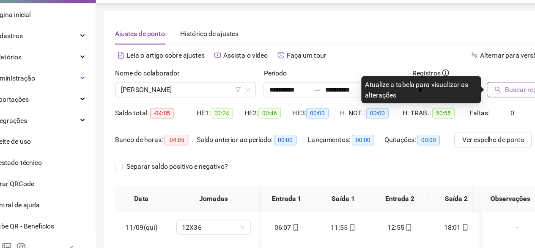
click at [479, 93] on span "Buscar registros" at bounding box center [497, 97] width 43 height 9
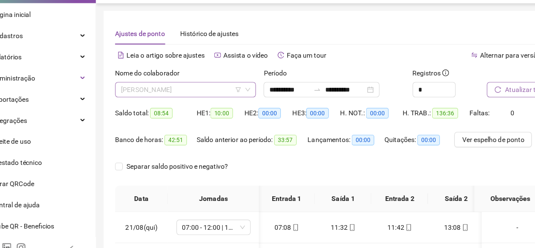
click at [152, 91] on div "[PERSON_NAME]" at bounding box center [193, 98] width 124 height 14
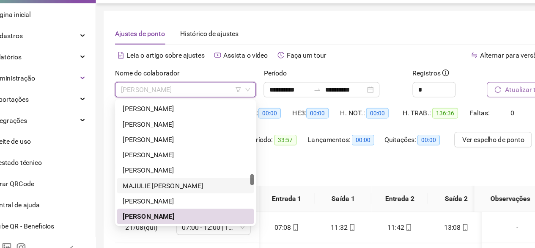
scroll to position [691, 0]
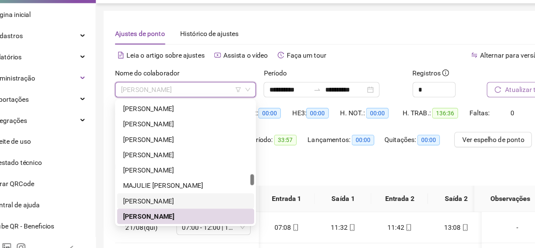
drag, startPoint x: 249, startPoint y: 181, endPoint x: 250, endPoint y: 192, distance: 10.6
click at [250, 192] on div "[PERSON_NAME] MAJULIE [PERSON_NAME] [PERSON_NAME]" at bounding box center [193, 168] width 121 height 149
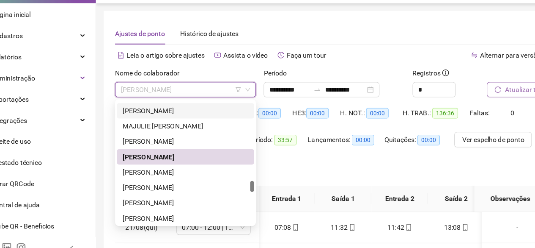
scroll to position [752, 0]
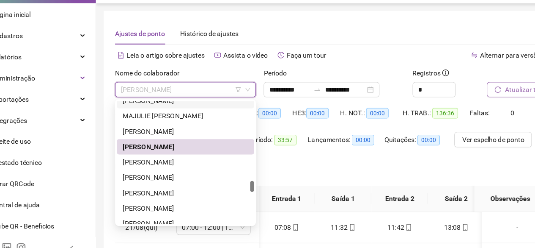
drag, startPoint x: 252, startPoint y: 175, endPoint x: 253, endPoint y: 181, distance: 6.6
click at [253, 181] on div at bounding box center [252, 183] width 3 height 10
click at [228, 160] on div "[PERSON_NAME]" at bounding box center [193, 161] width 111 height 9
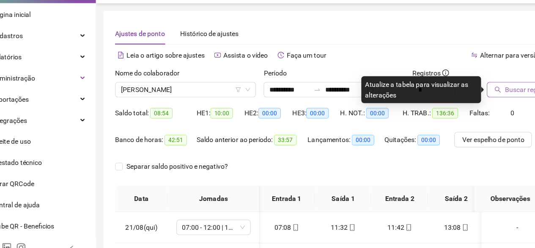
click at [479, 98] on span "Buscar registros" at bounding box center [497, 97] width 43 height 9
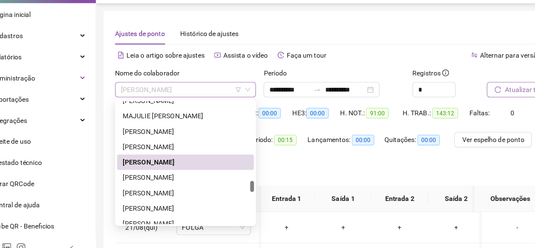
click at [215, 101] on span "[PERSON_NAME]" at bounding box center [193, 97] width 114 height 13
click at [161, 183] on div "[PERSON_NAME]" at bounding box center [193, 189] width 121 height 14
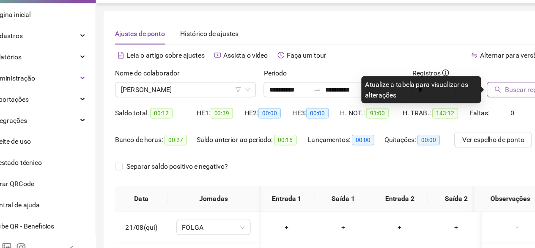
click at [468, 96] on icon "search" at bounding box center [469, 97] width 6 height 6
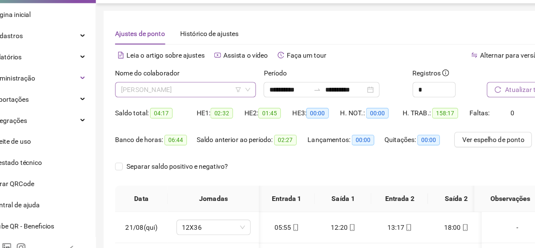
click at [174, 102] on span "[PERSON_NAME]" at bounding box center [193, 97] width 114 height 13
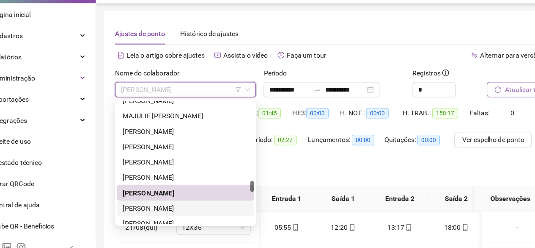
click at [177, 201] on div "[PERSON_NAME]" at bounding box center [193, 201] width 111 height 9
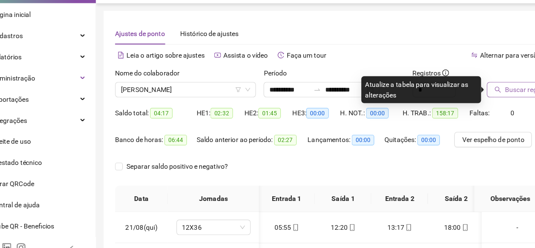
click at [494, 100] on span "Buscar registros" at bounding box center [497, 97] width 43 height 9
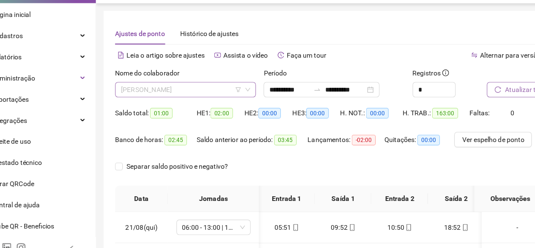
click at [156, 93] on span "[PERSON_NAME]" at bounding box center [193, 97] width 114 height 13
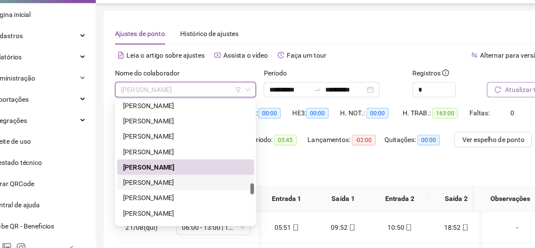
scroll to position [811, 0]
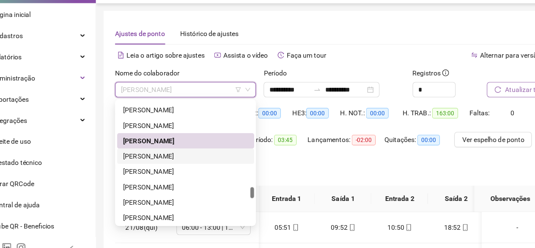
drag, startPoint x: 253, startPoint y: 183, endPoint x: 253, endPoint y: 188, distance: 5.5
click at [253, 188] on div at bounding box center [252, 188] width 3 height 10
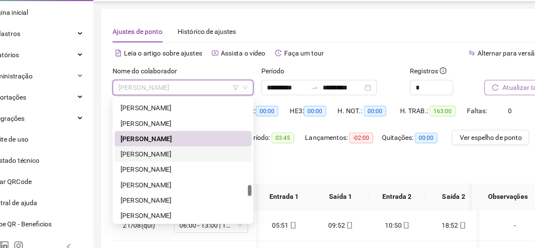
click at [179, 158] on div "[PERSON_NAME]" at bounding box center [193, 156] width 111 height 9
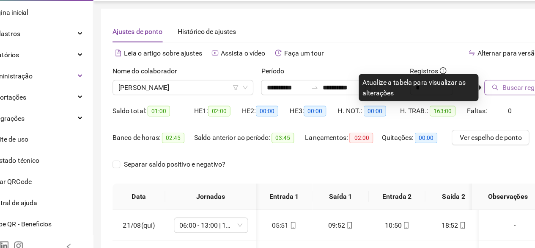
click at [477, 99] on span "Buscar registros" at bounding box center [497, 97] width 43 height 9
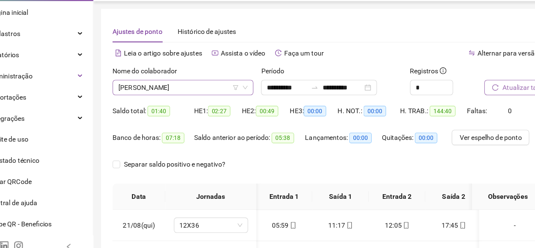
click at [226, 96] on span "[PERSON_NAME]" at bounding box center [193, 97] width 114 height 13
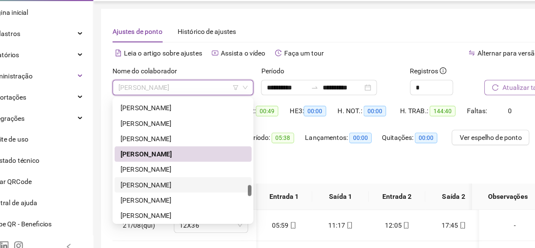
click at [179, 185] on div "[PERSON_NAME]" at bounding box center [193, 183] width 111 height 9
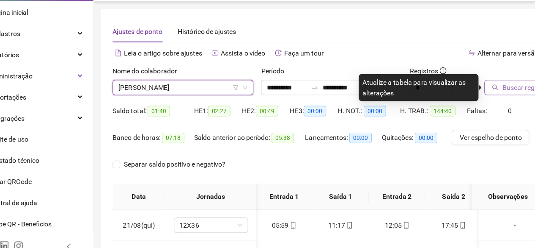
click at [468, 93] on button "Buscar registros" at bounding box center [493, 98] width 66 height 14
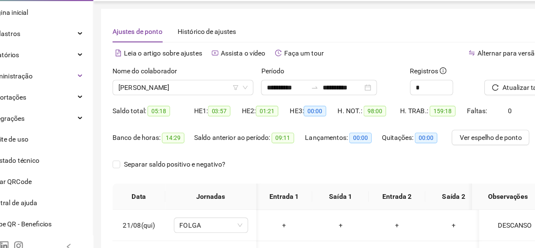
click at [175, 105] on div "Nome do colaborador [PERSON_NAME]" at bounding box center [193, 94] width 131 height 33
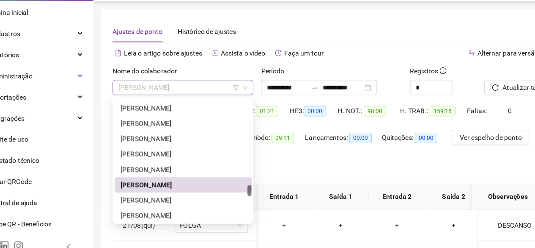
click at [168, 101] on span "[PERSON_NAME]" at bounding box center [193, 97] width 114 height 13
click at [168, 197] on div "[PERSON_NAME]" at bounding box center [193, 196] width 111 height 9
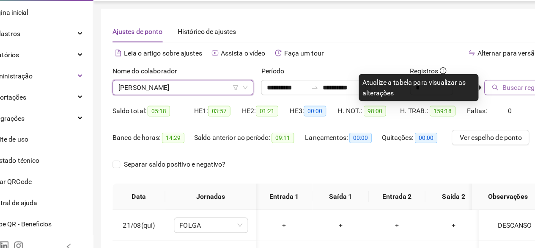
click at [482, 99] on span "Buscar registros" at bounding box center [497, 97] width 43 height 9
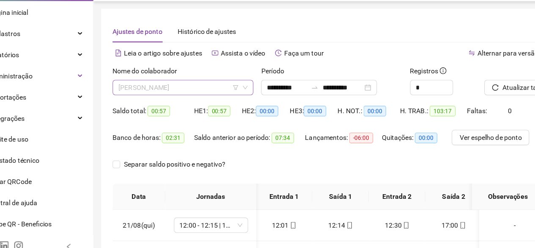
click at [191, 100] on span "[PERSON_NAME]" at bounding box center [193, 97] width 114 height 13
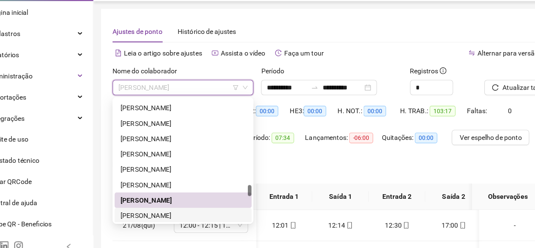
click at [174, 209] on div "[PERSON_NAME]" at bounding box center [193, 210] width 111 height 9
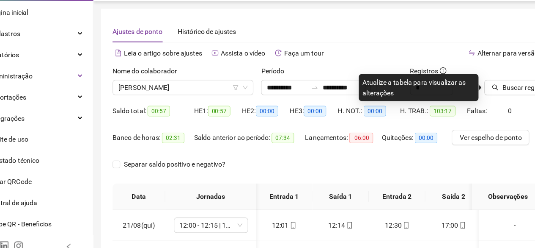
click at [472, 97] on icon "search" at bounding box center [469, 97] width 6 height 6
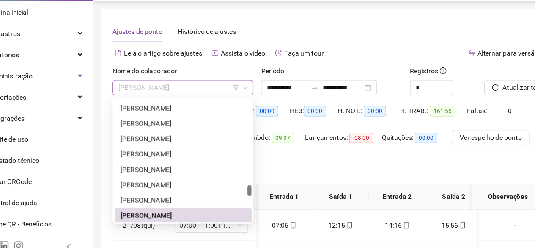
scroll to position [813, 0]
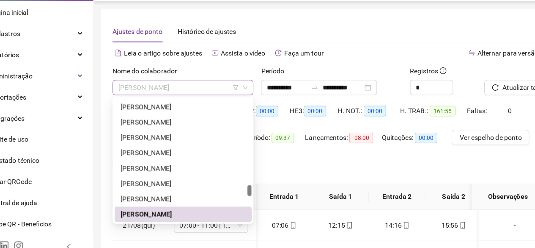
click at [182, 96] on span "[PERSON_NAME]" at bounding box center [193, 97] width 114 height 13
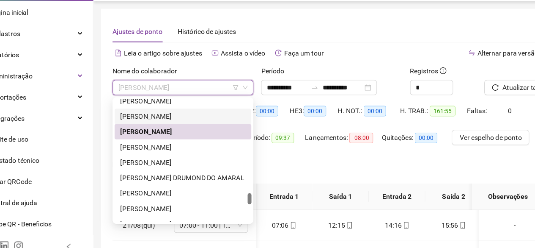
scroll to position [894, 0]
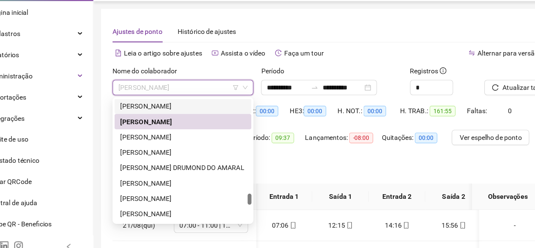
drag, startPoint x: 252, startPoint y: 188, endPoint x: 251, endPoint y: 196, distance: 7.6
click at [251, 196] on div at bounding box center [252, 196] width 3 height 10
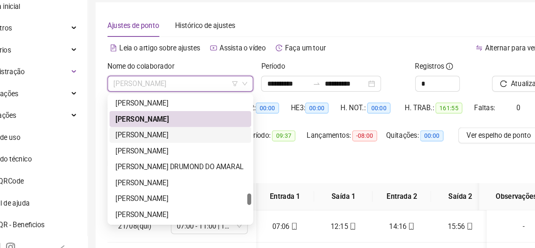
click at [177, 145] on div "[PERSON_NAME]" at bounding box center [193, 140] width 111 height 9
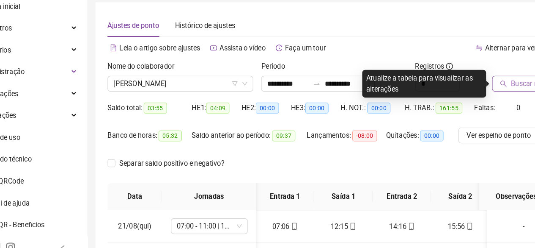
click at [476, 99] on span "Buscar registros" at bounding box center [497, 97] width 43 height 9
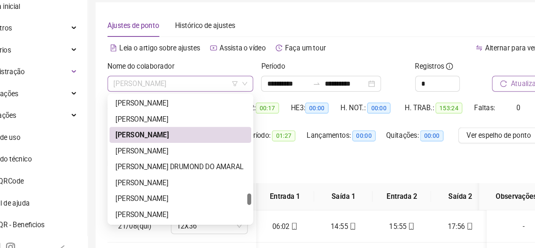
click at [228, 102] on span "[PERSON_NAME]" at bounding box center [193, 97] width 114 height 13
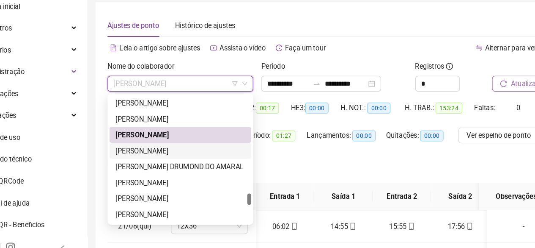
click at [201, 160] on div "[PERSON_NAME]" at bounding box center [193, 155] width 121 height 14
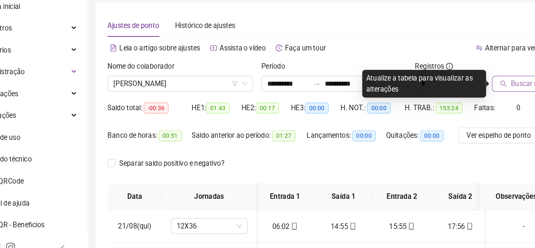
click at [482, 96] on span "Buscar registros" at bounding box center [497, 97] width 43 height 9
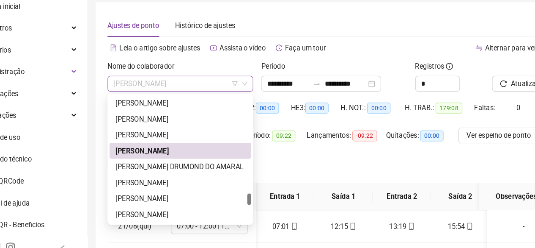
click at [160, 101] on span "[PERSON_NAME]" at bounding box center [193, 97] width 114 height 13
click at [181, 172] on div "[PERSON_NAME] DRUMOND DO AMARAL" at bounding box center [193, 167] width 111 height 9
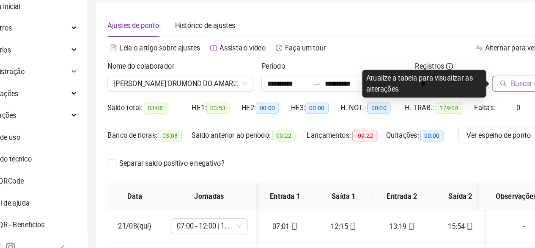
click at [474, 98] on button "Buscar registros" at bounding box center [493, 98] width 66 height 14
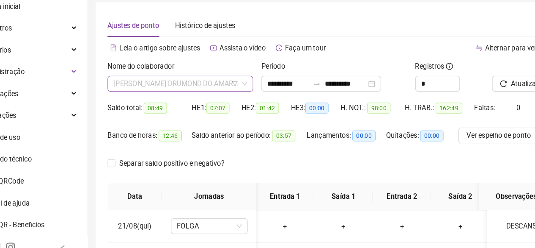
click at [185, 95] on span "[PERSON_NAME] DRUMOND DO AMARAL" at bounding box center [193, 97] width 114 height 13
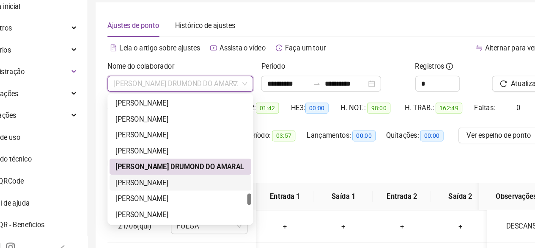
click at [163, 179] on div "[PERSON_NAME]" at bounding box center [193, 181] width 111 height 9
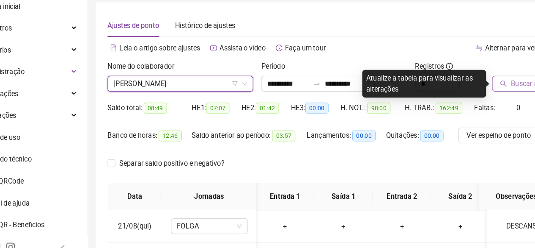
click at [466, 100] on button "Buscar registros" at bounding box center [493, 98] width 66 height 14
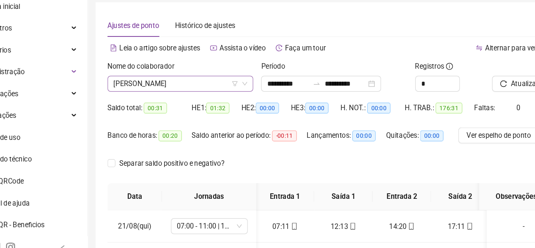
click at [180, 94] on span "[PERSON_NAME]" at bounding box center [193, 97] width 114 height 13
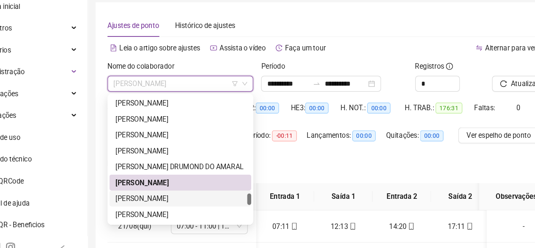
click at [157, 198] on div "[PERSON_NAME]" at bounding box center [193, 194] width 111 height 9
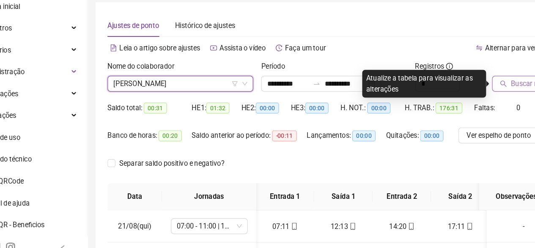
click at [461, 101] on button "Buscar registros" at bounding box center [493, 98] width 66 height 14
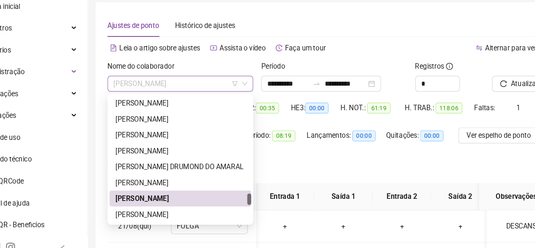
click at [156, 96] on span "[PERSON_NAME]" at bounding box center [193, 97] width 114 height 13
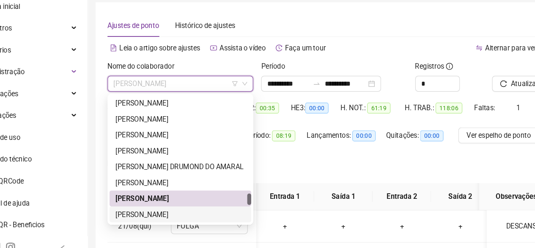
click at [164, 210] on div "[PERSON_NAME]" at bounding box center [193, 208] width 111 height 9
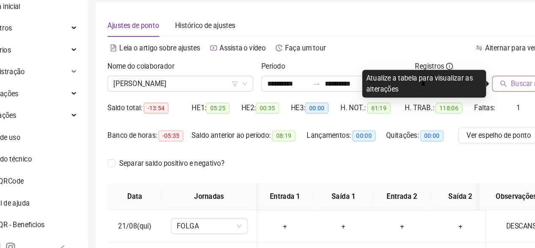
click at [490, 92] on button "Buscar registros" at bounding box center [493, 98] width 66 height 14
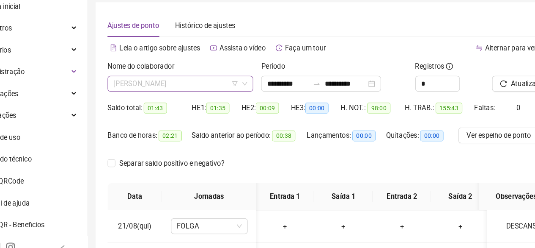
click at [230, 101] on span "[PERSON_NAME]" at bounding box center [193, 97] width 114 height 13
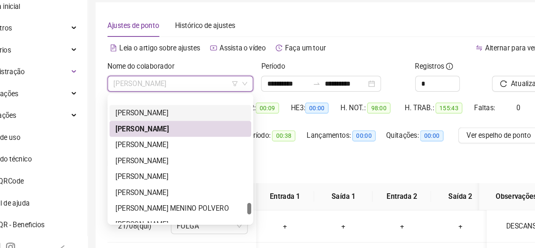
scroll to position [985, 0]
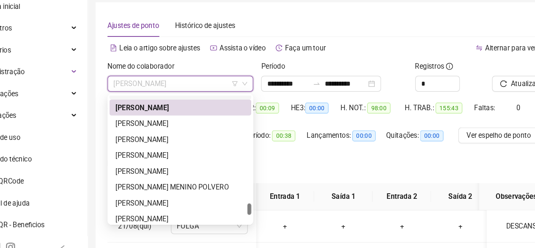
drag, startPoint x: 252, startPoint y: 196, endPoint x: 249, endPoint y: 204, distance: 8.8
click at [249, 204] on div "[PERSON_NAME] POLVERO [PERSON_NAME] MORAES [PERSON_NAME]" at bounding box center [193, 161] width 121 height 108
click at [182, 127] on div "[PERSON_NAME]" at bounding box center [193, 131] width 111 height 9
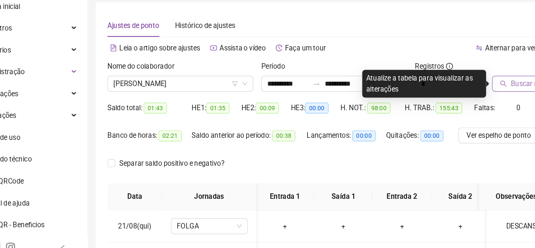
click at [473, 94] on button "Buscar registros" at bounding box center [493, 98] width 66 height 14
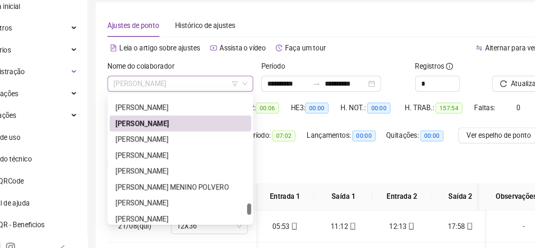
click at [178, 98] on span "[PERSON_NAME]" at bounding box center [193, 97] width 114 height 13
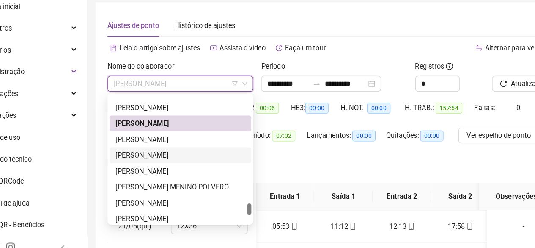
click at [170, 160] on div "[PERSON_NAME]" at bounding box center [193, 158] width 111 height 9
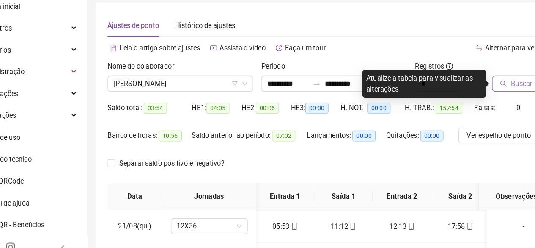
click at [476, 96] on span "Buscar registros" at bounding box center [497, 97] width 43 height 9
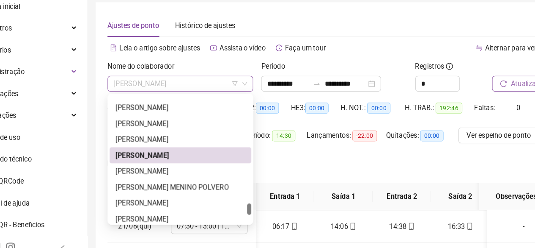
click at [155, 98] on span "[PERSON_NAME]" at bounding box center [193, 97] width 114 height 13
click at [161, 187] on div "[PERSON_NAME] MENINO POLVERO" at bounding box center [193, 185] width 111 height 9
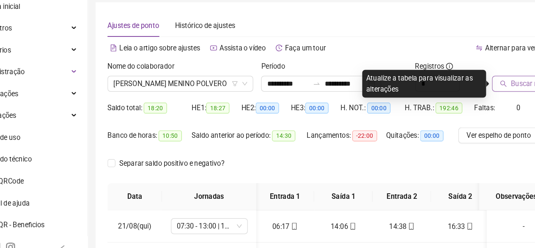
click at [476, 98] on span "Buscar registros" at bounding box center [497, 97] width 43 height 9
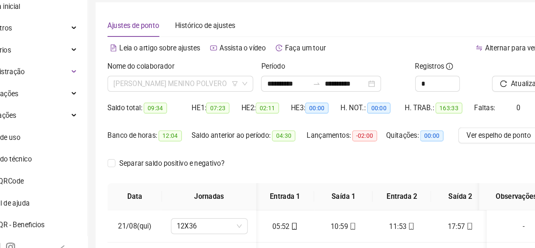
click at [174, 94] on span "[PERSON_NAME] MENINO POLVERO" at bounding box center [193, 97] width 114 height 13
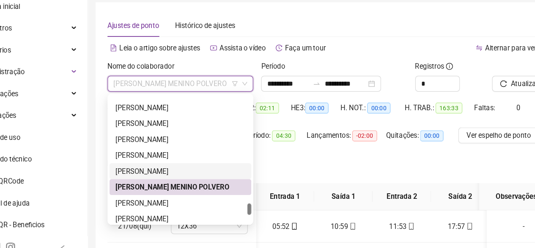
click at [177, 168] on div "[PERSON_NAME]" at bounding box center [193, 171] width 111 height 9
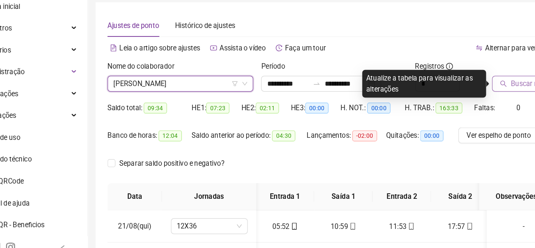
click at [482, 103] on button "Buscar registros" at bounding box center [493, 98] width 66 height 14
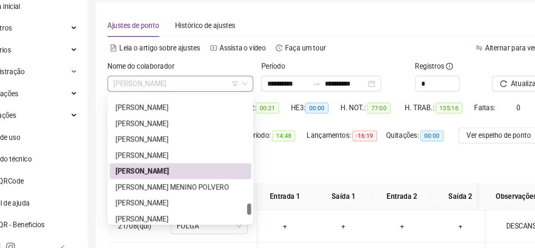
click at [147, 96] on span "[PERSON_NAME]" at bounding box center [193, 97] width 114 height 13
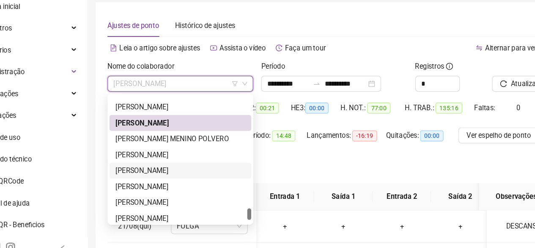
scroll to position [1056, 0]
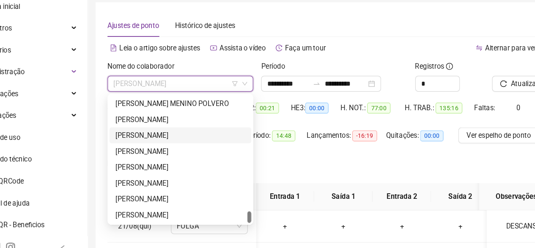
drag, startPoint x: 252, startPoint y: 204, endPoint x: 252, endPoint y: 212, distance: 8.0
click at [252, 212] on div at bounding box center [252, 211] width 3 height 10
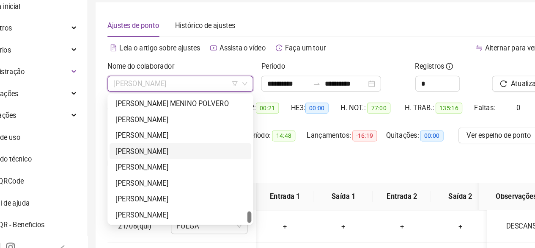
click at [166, 157] on div "[PERSON_NAME]" at bounding box center [193, 154] width 111 height 9
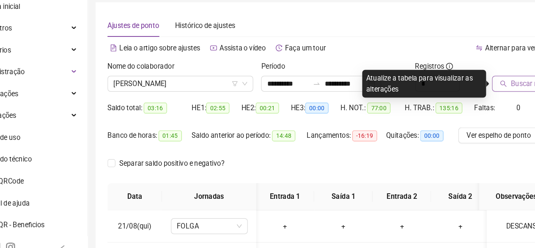
click at [476, 99] on span "Buscar registros" at bounding box center [497, 97] width 43 height 9
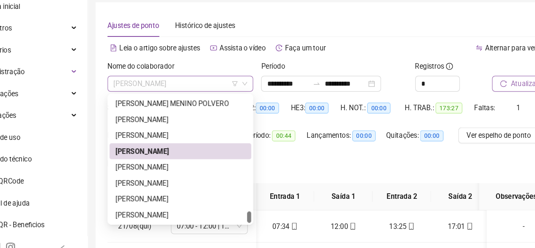
click at [187, 102] on span "[PERSON_NAME]" at bounding box center [193, 97] width 114 height 13
click at [160, 173] on div "[PERSON_NAME]" at bounding box center [193, 169] width 121 height 14
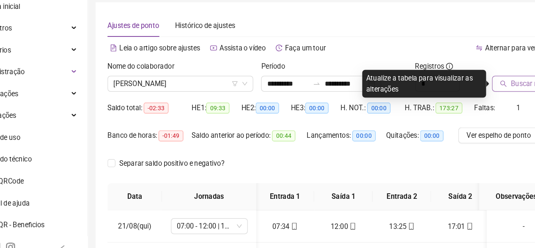
click at [490, 100] on span "Buscar registros" at bounding box center [497, 97] width 43 height 9
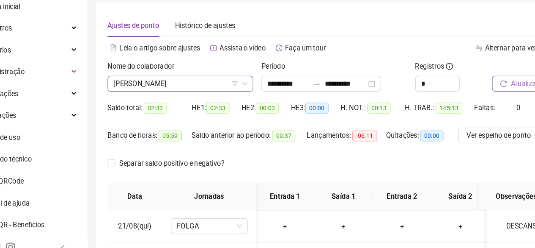
click at [188, 94] on span "[PERSON_NAME]" at bounding box center [193, 97] width 114 height 13
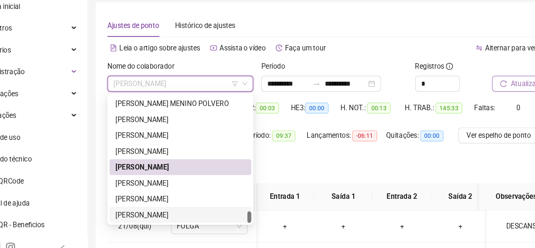
click at [175, 207] on div "[PERSON_NAME]" at bounding box center [193, 208] width 111 height 9
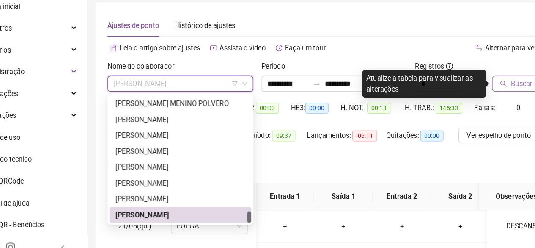
click at [147, 100] on span "[PERSON_NAME]" at bounding box center [193, 97] width 114 height 13
click at [156, 188] on div "[PERSON_NAME]" at bounding box center [193, 182] width 121 height 14
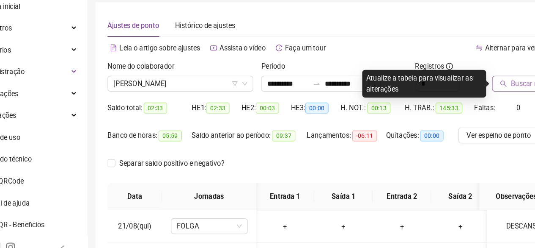
click at [478, 99] on span "Buscar registros" at bounding box center [497, 97] width 43 height 9
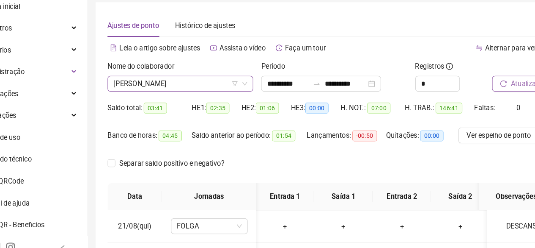
click at [169, 96] on span "[PERSON_NAME]" at bounding box center [193, 97] width 114 height 13
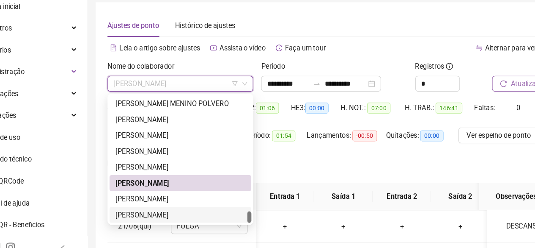
click at [143, 209] on div "[PERSON_NAME]" at bounding box center [193, 208] width 111 height 9
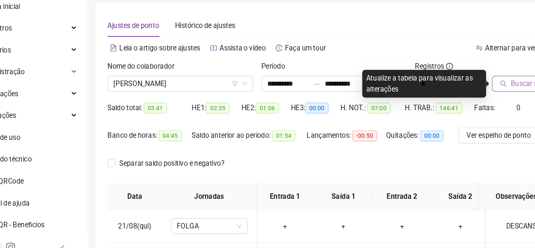
click at [466, 99] on icon "search" at bounding box center [469, 97] width 6 height 6
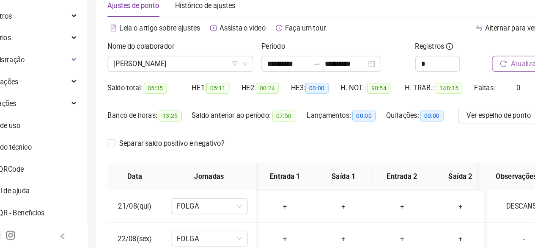
scroll to position [57, 0]
